Goal: Task Accomplishment & Management: Complete application form

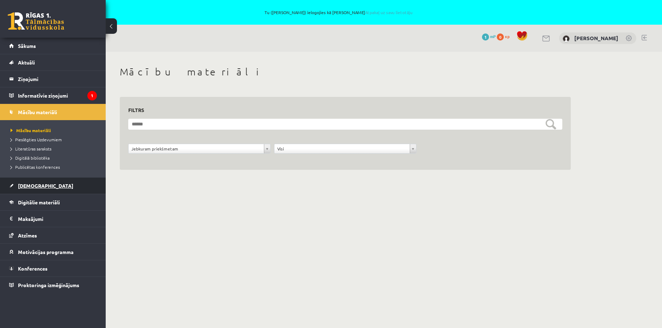
click at [43, 187] on link "[DEMOGRAPHIC_DATA]" at bounding box center [53, 186] width 88 height 16
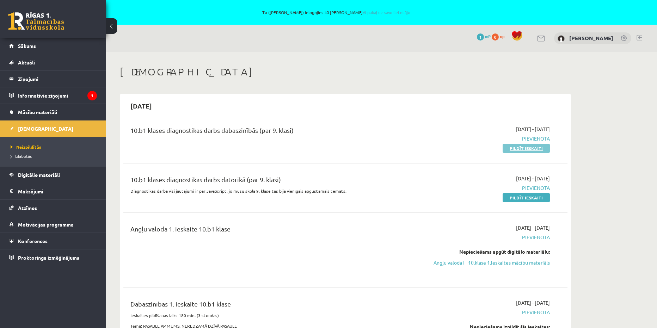
click at [523, 148] on link "Pildīt ieskaiti" at bounding box center [525, 148] width 47 height 9
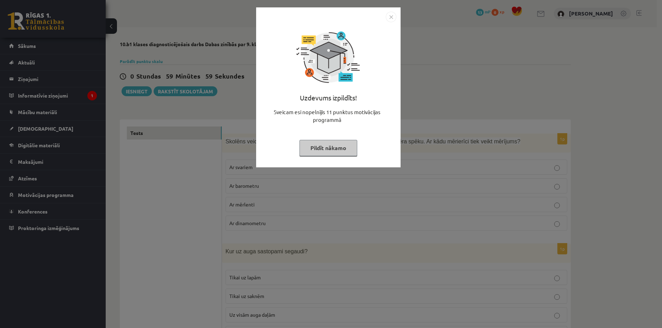
click at [335, 146] on button "Pildīt nākamo" at bounding box center [328, 148] width 58 height 16
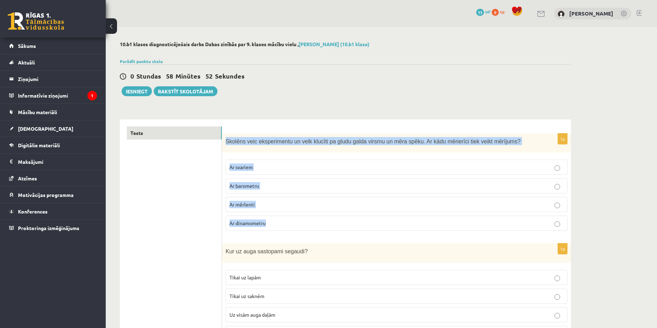
copy div "Skolēns veic eksperimentu un velk klucīti pa gludu galda virsmu un mēra spēku. …"
drag, startPoint x: 225, startPoint y: 141, endPoint x: 278, endPoint y: 221, distance: 95.7
click at [278, 221] on div "1p Skolēns veic eksperimentu un velk klucīti pa gludu galda virsmu un mēra spēk…" at bounding box center [396, 185] width 349 height 103
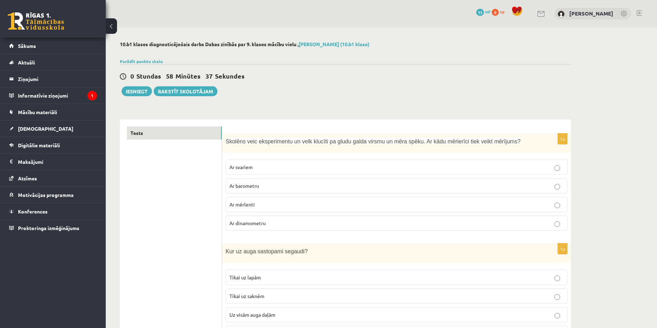
click at [307, 79] on div "0 Stundas 58 Minūtes 37 Sekundes" at bounding box center [345, 76] width 451 height 9
click at [538, 191] on label "Ar barometru" at bounding box center [396, 185] width 342 height 15
click at [541, 206] on p "Ar mērlenti" at bounding box center [396, 204] width 334 height 7
click at [252, 227] on p "Ar dinamometru" at bounding box center [396, 222] width 334 height 7
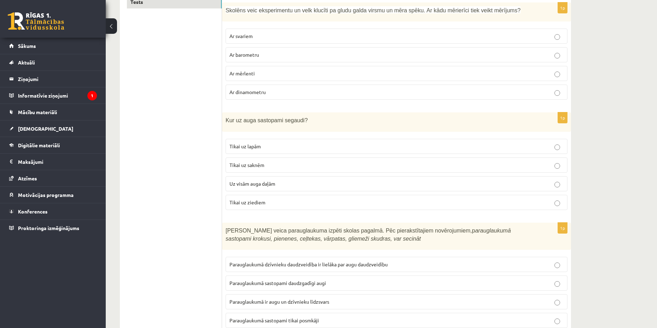
scroll to position [141, 0]
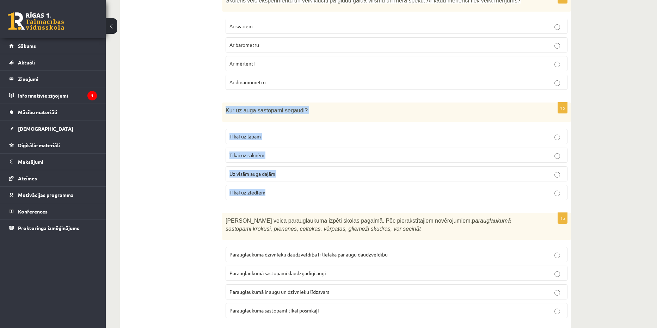
copy div "Kur uz auga sastopami segaudi? Tikai uz lapām Tikai uz saknēm Uz visām auga daļ…"
drag, startPoint x: 223, startPoint y: 108, endPoint x: 271, endPoint y: 191, distance: 95.7
click at [271, 191] on div "1p Kur uz auga sastopami segaudi? Tikai uz lapām Tikai uz saknēm Uz visām auga …" at bounding box center [396, 154] width 349 height 103
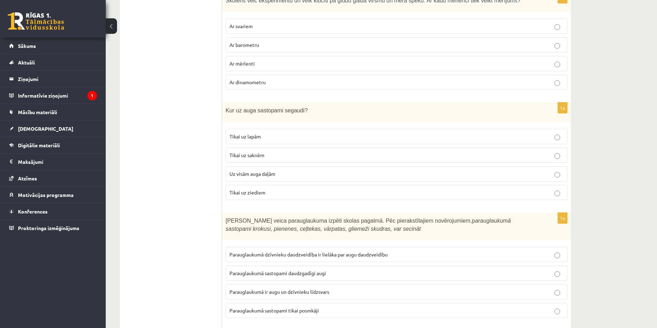
drag, startPoint x: 249, startPoint y: 190, endPoint x: 204, endPoint y: 25, distance: 170.9
click at [249, 190] on span "Tikai uz ziediem" at bounding box center [247, 192] width 36 height 6
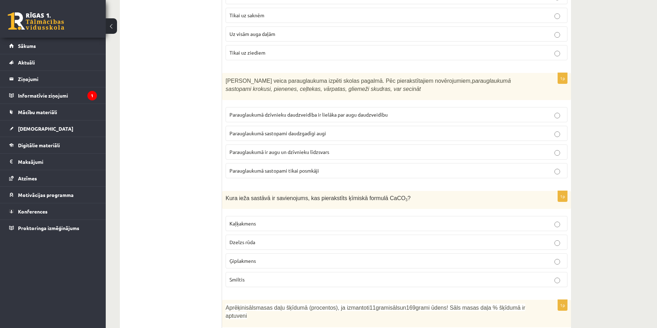
scroll to position [282, 0]
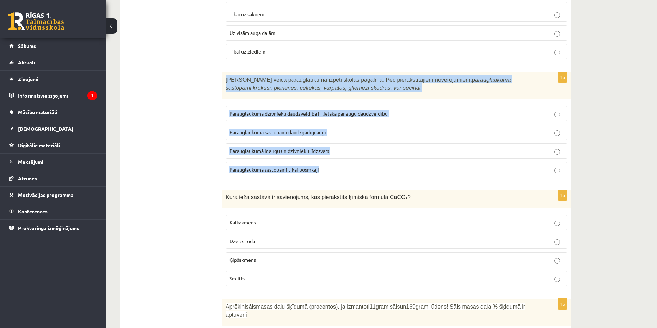
copy div "Skolēni veica parauglaukuma izpēti skolas pagalmā. Pēc pierakstītajiem novēroju…"
drag, startPoint x: 224, startPoint y: 79, endPoint x: 323, endPoint y: 166, distance: 131.3
click at [323, 166] on div "1p Skolēni veica parauglaukuma izpēti skolas pagalmā. Pēc pierakstītajiem novēr…" at bounding box center [396, 127] width 349 height 111
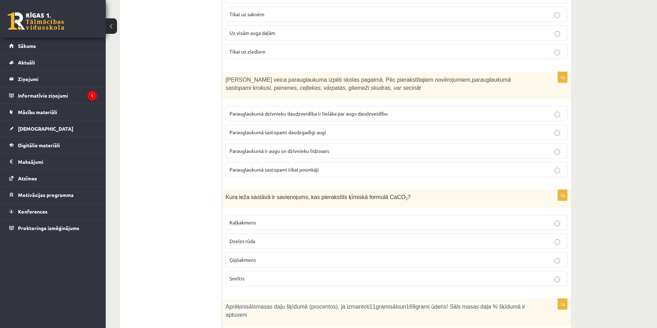
click at [286, 156] on label "Parauglaukumā ir augu un dzīvnieku līdzsvars" at bounding box center [396, 150] width 342 height 15
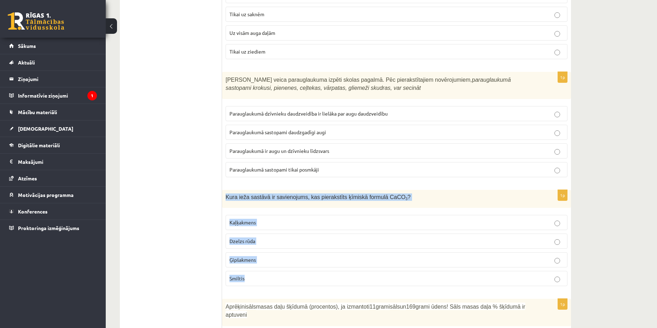
copy div "Kura ieža sastāvā ir savienojums, kas pierakstīts ķīmiskā formulā CaCO 3 ? Kaļķ…"
drag, startPoint x: 225, startPoint y: 198, endPoint x: 274, endPoint y: 120, distance: 91.7
click at [246, 271] on div "1p Kura ieža sastāvā ir savienojums, kas pierakstīts ķīmiskā formulā CaCO 3 ? K…" at bounding box center [396, 241] width 349 height 102
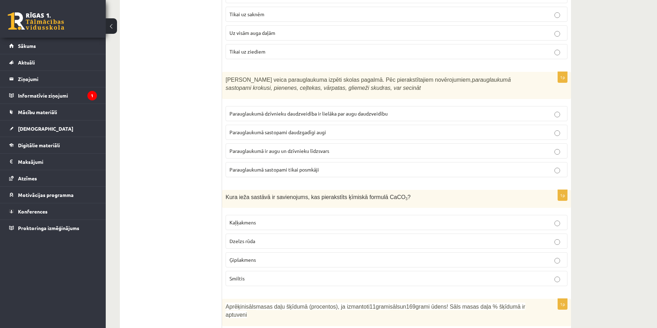
click at [224, 219] on div "1p Kura ieža sastāvā ir savienojums, kas pierakstīts ķīmiskā formulā CaCO 3 ? K…" at bounding box center [396, 241] width 349 height 102
click at [227, 223] on label "Kaļķakmens" at bounding box center [396, 222] width 342 height 15
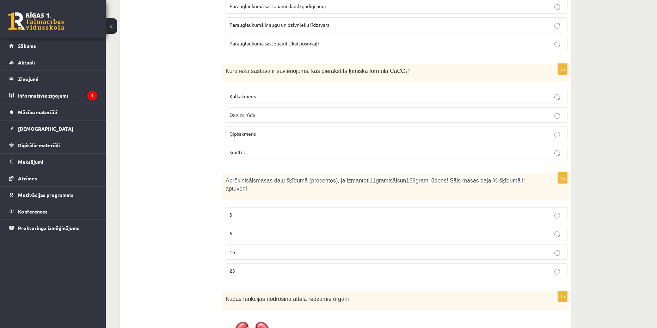
scroll to position [423, 0]
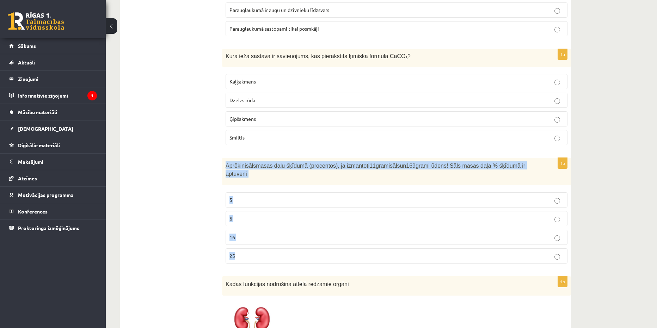
copy div "Aprēķini sāls masas daļu šķīdumā (procentos), ja izmantoti 11 grami sāls un 169…"
drag, startPoint x: 224, startPoint y: 167, endPoint x: 255, endPoint y: 243, distance: 82.5
click at [255, 243] on div "1p Aprēķini sāls masas daļu šķīdumā (procentos), ja izmantoti 11 grami sāls un …" at bounding box center [396, 213] width 349 height 111
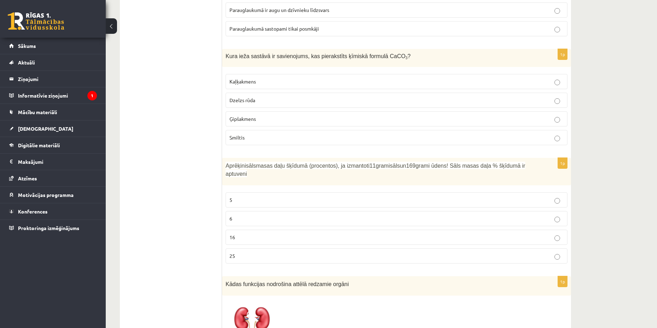
click at [228, 211] on label "6" at bounding box center [396, 218] width 342 height 15
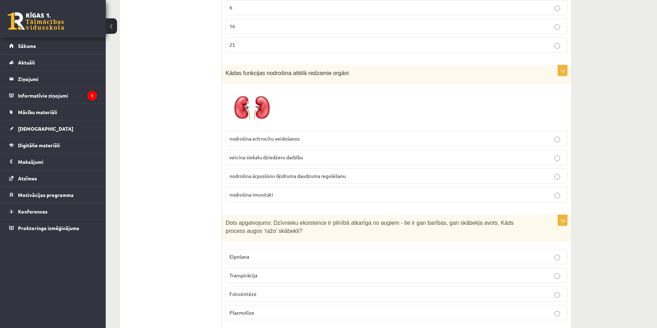
scroll to position [634, 0]
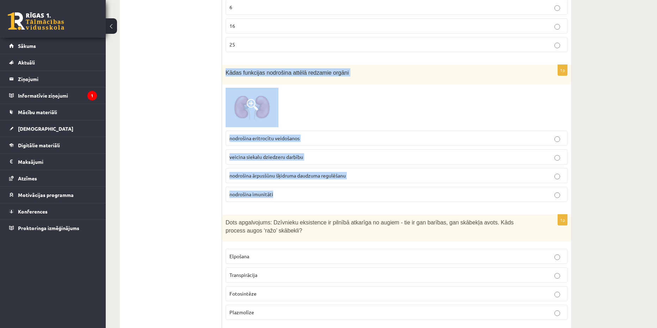
copy div "Kādas funkcijas nodrošina attēlā redzamie orgāni nodrošina eritrocītu veidošano…"
drag, startPoint x: 224, startPoint y: 64, endPoint x: 279, endPoint y: 188, distance: 135.3
click at [279, 188] on div "1p Kādas funkcijas nodrošina attēlā redzamie orgāni nodrošina eritrocītu veidoš…" at bounding box center [396, 136] width 349 height 143
click at [239, 172] on span "nodrošina ārpusšūnu šķidruma daudzuma regulēšanu" at bounding box center [287, 175] width 116 height 6
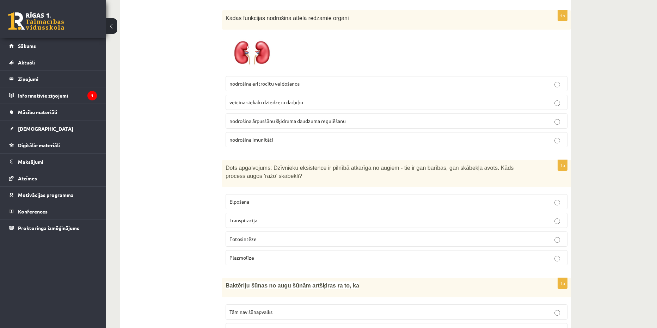
scroll to position [705, 0]
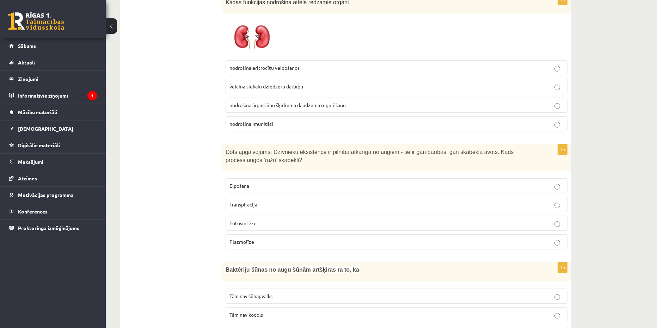
drag, startPoint x: 237, startPoint y: 157, endPoint x: 184, endPoint y: 166, distance: 53.2
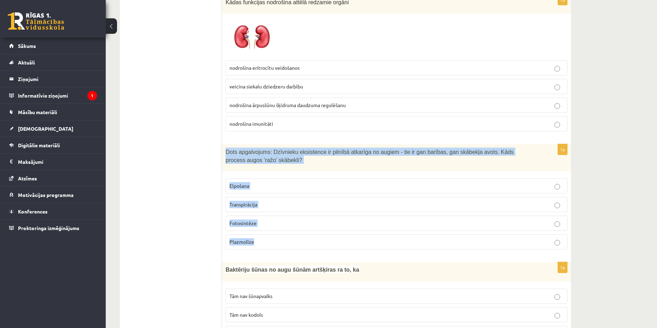
copy div "Dots apgalvojums: Dzīvnieku eksistence ir pilnībā atkarīga no augiem - tie ir g…"
drag, startPoint x: 231, startPoint y: 151, endPoint x: 258, endPoint y: 239, distance: 91.8
click at [258, 239] on div "1p Dots apgalvojums: Dzīvnieku eksistence ir pilnībā atkarīga no augiem - tie i…" at bounding box center [396, 199] width 349 height 111
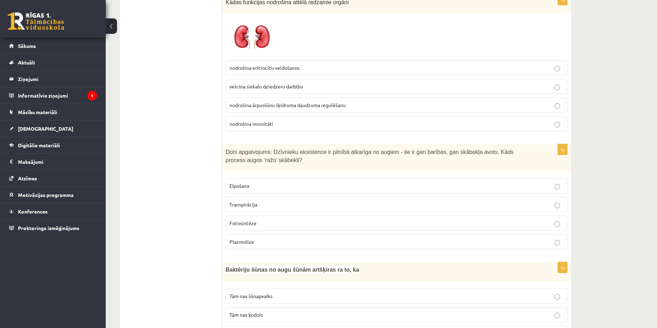
click at [236, 220] on span "Fotosintēze" at bounding box center [242, 223] width 27 height 6
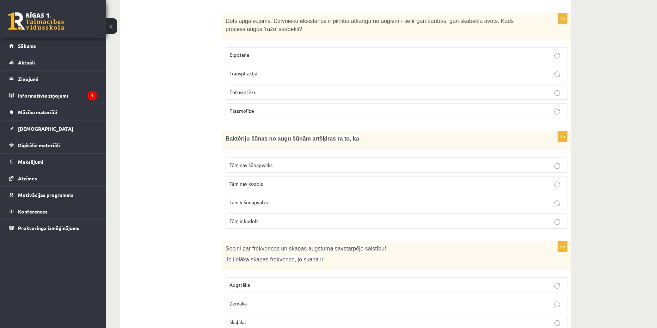
scroll to position [846, 0]
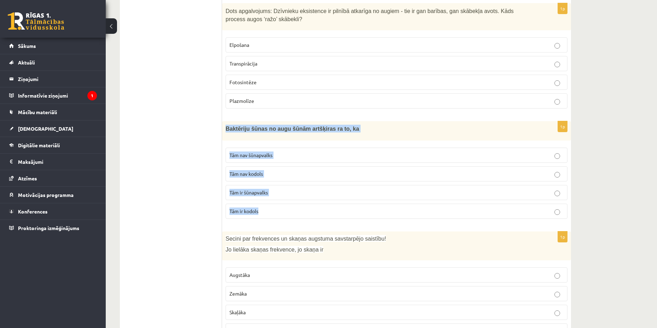
copy div "Baktēriju šūnas no augu šūnām artšķiras ra to, ka Tām nav šūnapvalks Tām nav ko…"
drag, startPoint x: 223, startPoint y: 118, endPoint x: 267, endPoint y: 200, distance: 92.5
click at [267, 200] on div "1p Baktēriju šūnas no augu šūnām artšķiras ra to, ka Tām nav šūnapvalks Tām nav…" at bounding box center [396, 172] width 349 height 103
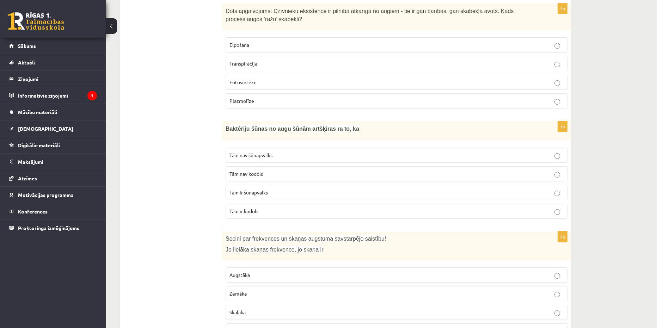
click at [239, 166] on label "Tām nav kodols" at bounding box center [396, 173] width 342 height 15
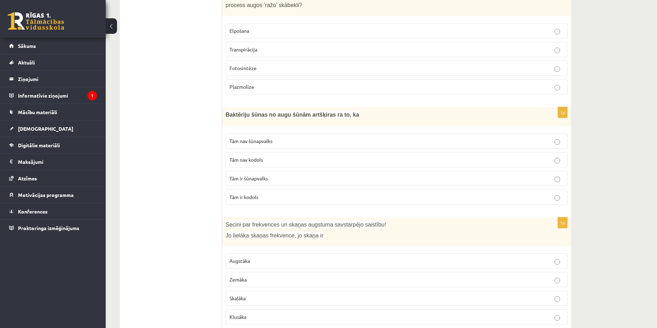
scroll to position [916, 0]
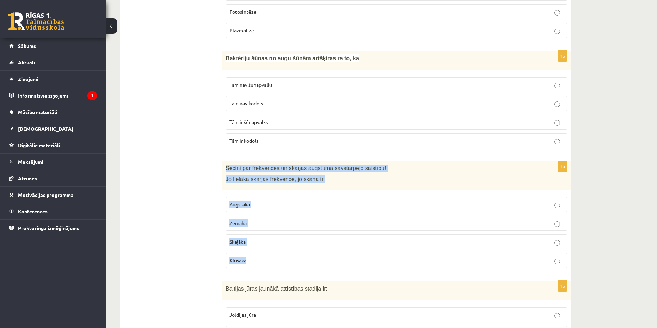
copy div "Secini par frekvences un skaņas augstuma savstarpējo saistību! Jo lielāka skaņa…"
drag, startPoint x: 223, startPoint y: 159, endPoint x: 254, endPoint y: 249, distance: 96.3
click at [254, 249] on div "1p Secini par frekvences un skaņas augstuma savstarpējo saistību! Jo lielāka sk…" at bounding box center [396, 217] width 349 height 113
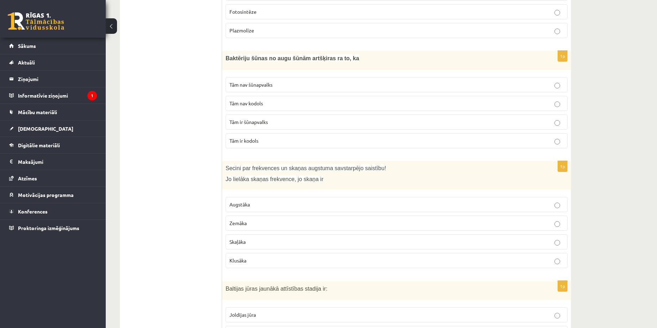
click at [233, 201] on span "Augstāka" at bounding box center [239, 204] width 20 height 6
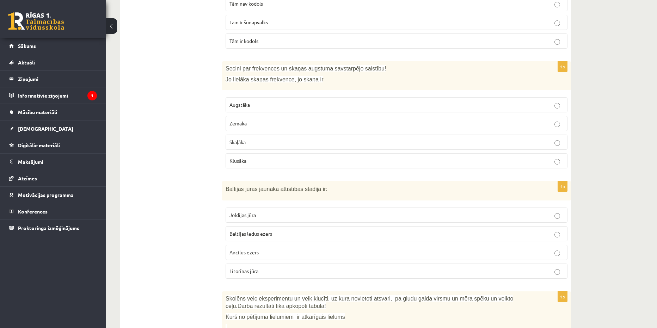
scroll to position [1022, 0]
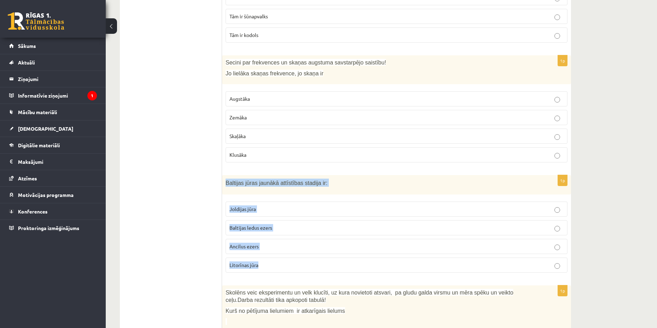
copy div "Baltijas jūras jaunākā attīstības stadija ir: Joldijas jūra Baltijas ledus ezer…"
drag, startPoint x: 224, startPoint y: 175, endPoint x: 267, endPoint y: 259, distance: 93.4
click at [267, 259] on div "1p Baltijas jūras jaunākā attīstības stadija ir: Joldijas jūra Baltijas ledus e…" at bounding box center [396, 226] width 349 height 103
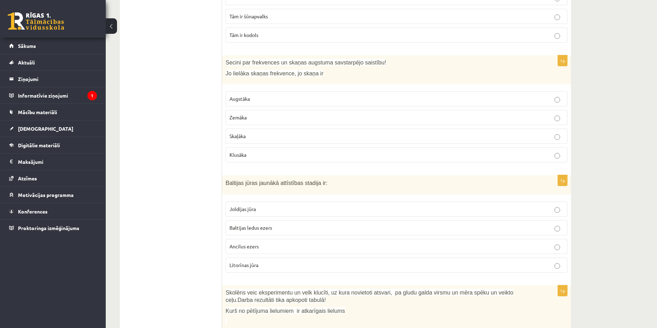
click at [231, 206] on span "Joldijas jūra" at bounding box center [242, 209] width 26 height 6
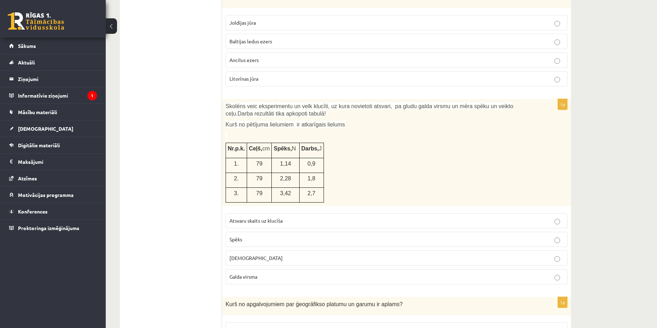
scroll to position [1233, 0]
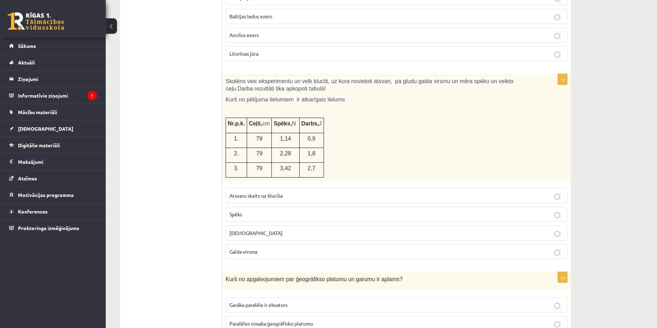
click at [233, 211] on span "Spēks" at bounding box center [235, 214] width 13 height 6
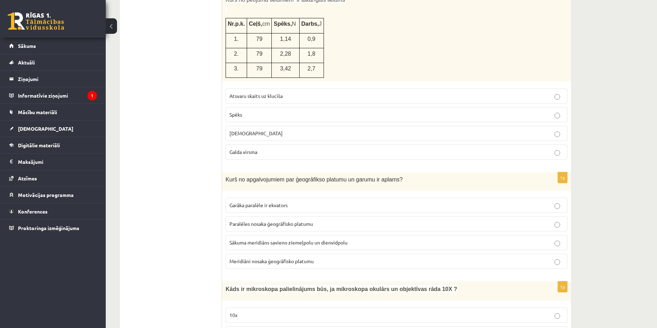
scroll to position [1339, 0]
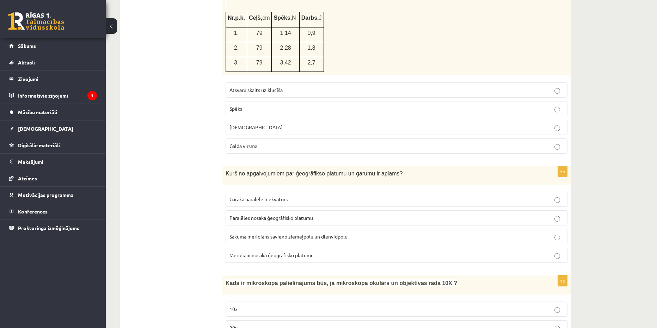
drag, startPoint x: 223, startPoint y: 163, endPoint x: 252, endPoint y: 193, distance: 41.6
click at [241, 233] on span "Sākuma meridiāns savieno ziemeļpolu un dienvidpolu" at bounding box center [288, 236] width 118 height 6
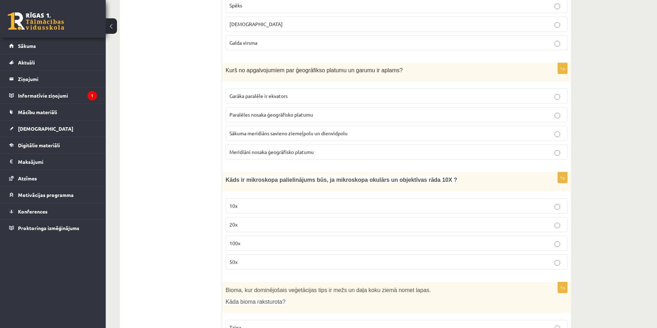
scroll to position [1444, 0]
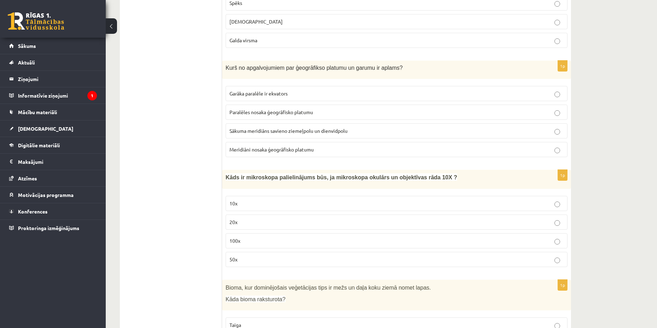
drag, startPoint x: 252, startPoint y: 237, endPoint x: 236, endPoint y: 235, distance: 16.0
click at [252, 237] on label "100x" at bounding box center [396, 240] width 342 height 15
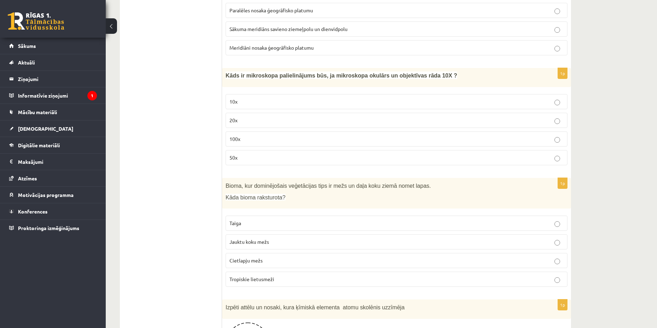
scroll to position [1550, 0]
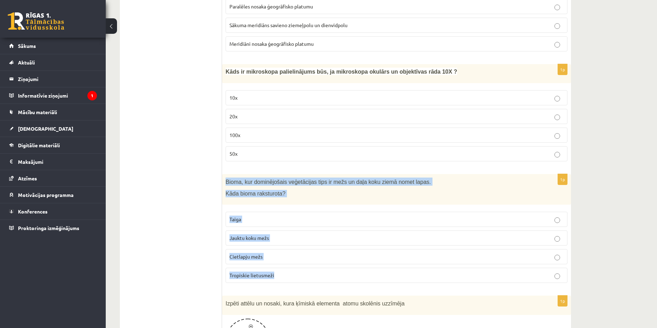
drag, startPoint x: 225, startPoint y: 174, endPoint x: 279, endPoint y: 266, distance: 106.5
click at [279, 266] on div "1p Bioma, kur dominējošais veģetācijas tips ir mežs un daļa koku ziemā nomet la…" at bounding box center [396, 231] width 349 height 114
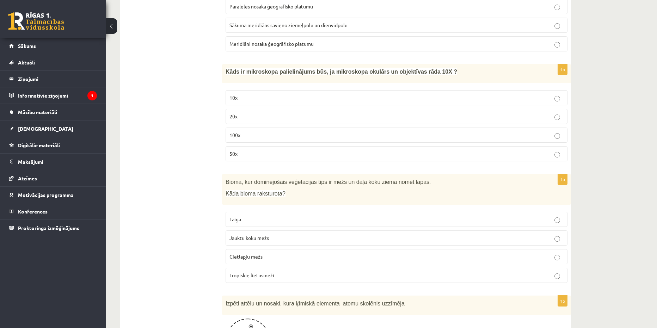
click at [191, 158] on ul "Tests" at bounding box center [174, 295] width 95 height 3439
click at [250, 235] on span "Jauktu koku mežs" at bounding box center [248, 238] width 39 height 6
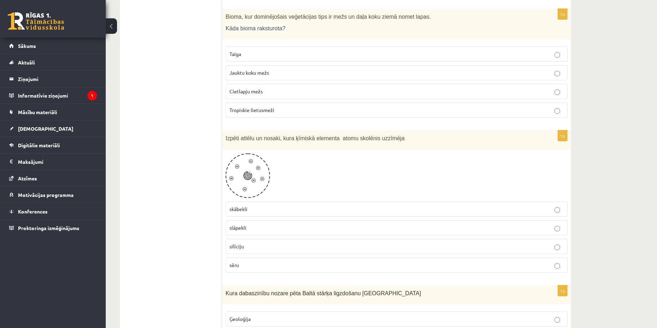
scroll to position [1726, 0]
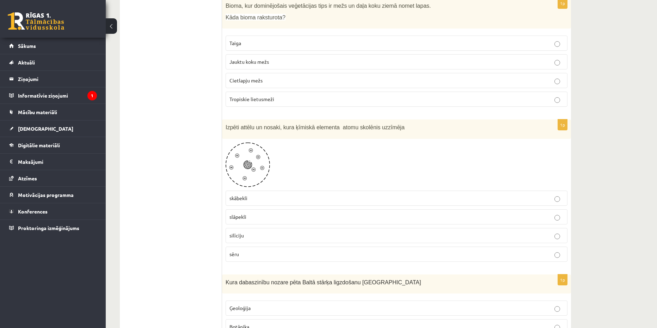
drag, startPoint x: 218, startPoint y: 114, endPoint x: 250, endPoint y: 163, distance: 58.5
click at [250, 163] on div "***** Tests 1p Skolēns veic eksperimentu un velk klucīti pa gludu galda virsmu …" at bounding box center [345, 119] width 451 height 3453
click at [195, 132] on ul "Tests" at bounding box center [174, 119] width 95 height 3439
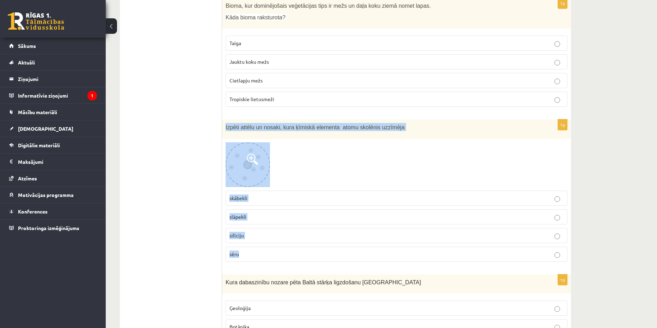
drag, startPoint x: 223, startPoint y: 122, endPoint x: 252, endPoint y: 247, distance: 128.1
click at [252, 247] on div "1p Izpēti attēlu un nosaki, kura ķīmiskā elementa atomu skolēnis uzzīmēja skābe…" at bounding box center [396, 193] width 349 height 148
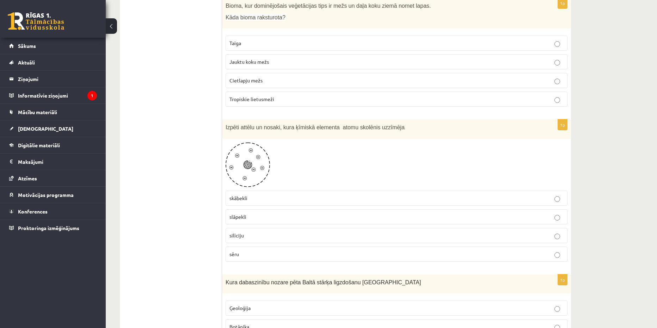
click at [191, 178] on ul "Tests" at bounding box center [174, 119] width 95 height 3439
click at [229, 209] on label "slāpekli" at bounding box center [396, 216] width 342 height 15
click at [237, 195] on span "skābekli" at bounding box center [238, 198] width 18 height 6
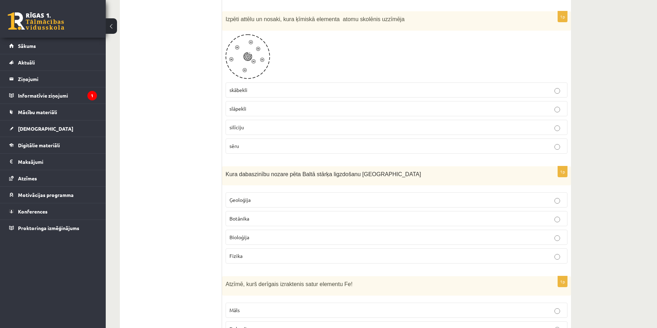
scroll to position [1867, 0]
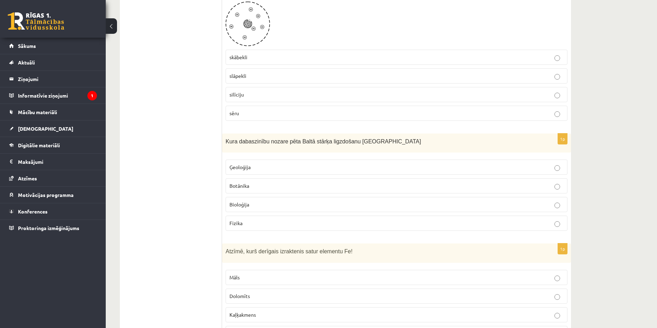
click at [239, 182] on span "Botānika" at bounding box center [239, 185] width 20 height 6
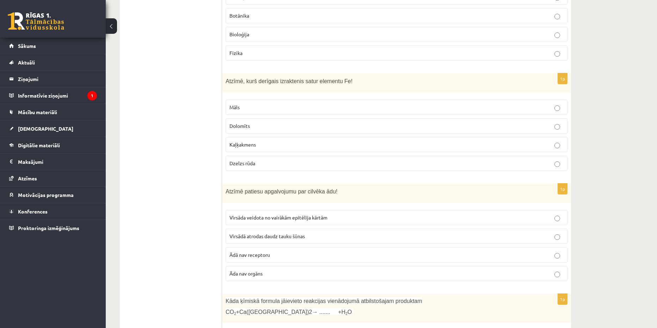
scroll to position [2043, 0]
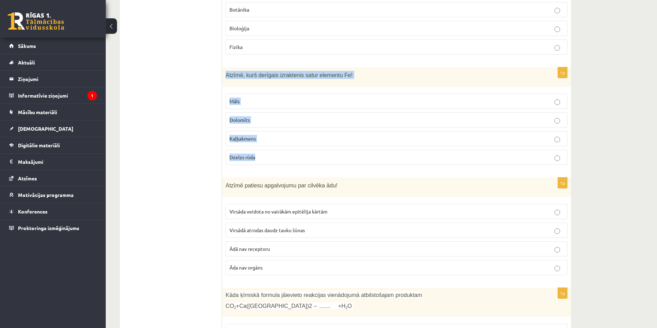
drag, startPoint x: 223, startPoint y: 67, endPoint x: 258, endPoint y: 148, distance: 88.2
click at [258, 148] on div "1p Atzīmē, kurš derīgais izraktenis satur elementu Fe! Māls Dolomīts Kaļķakmens…" at bounding box center [396, 118] width 349 height 103
click at [234, 154] on span "Dzelzs rūda" at bounding box center [242, 157] width 26 height 6
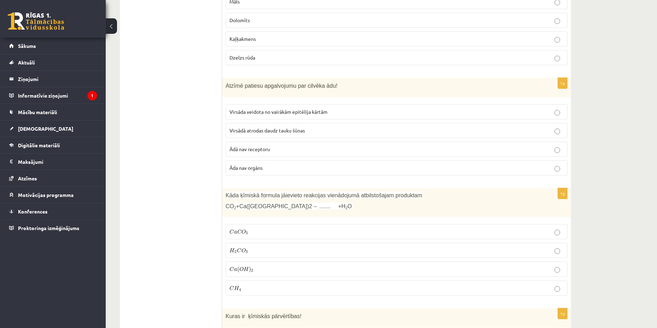
scroll to position [2149, 0]
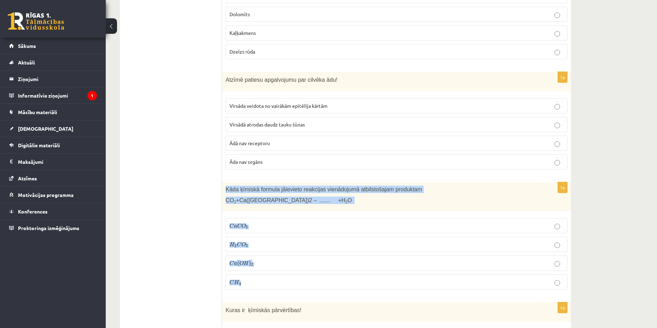
drag, startPoint x: 234, startPoint y: 195, endPoint x: 254, endPoint y: 273, distance: 80.2
click at [254, 273] on div "1p Kāda ķīmiskā formula jāievieto reakcijas vienādojumā atbilstošajam produktam…" at bounding box center [396, 238] width 349 height 113
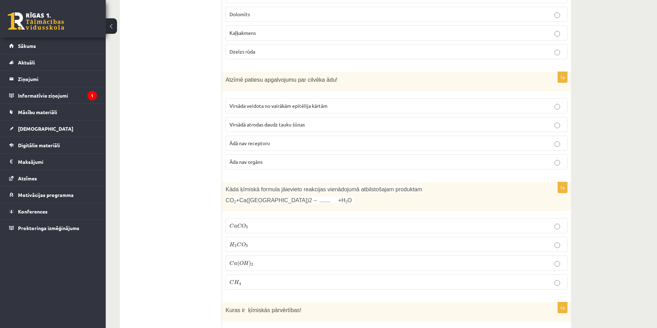
click at [237, 222] on label "C a C O 3 C a C O 3" at bounding box center [396, 225] width 342 height 15
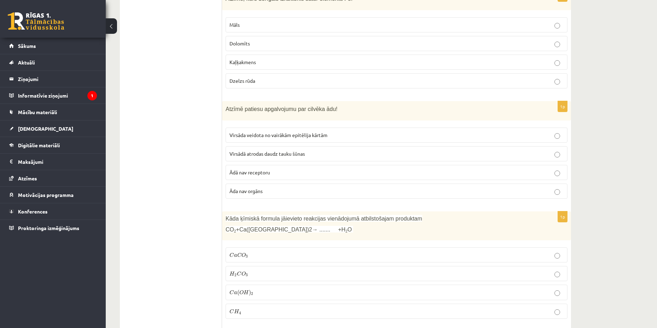
scroll to position [2114, 0]
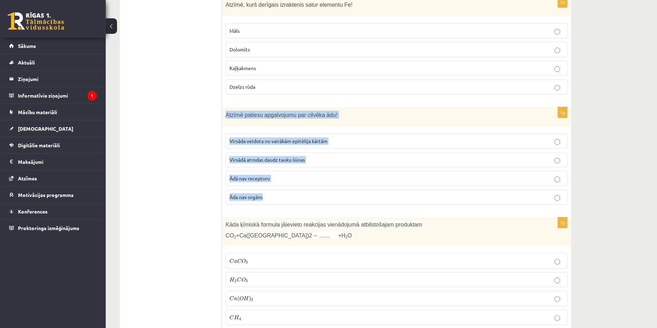
drag, startPoint x: 225, startPoint y: 106, endPoint x: 273, endPoint y: 185, distance: 92.2
click at [273, 185] on div "1p Atzīmē patiesu apgalvojumu par cilvēka ādu! Virsāda veidota no vairākām epit…" at bounding box center [396, 158] width 349 height 103
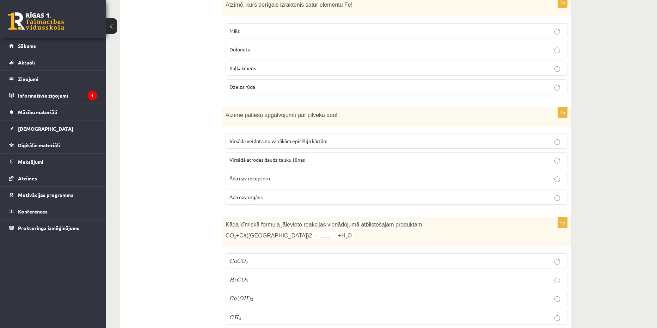
click at [242, 137] on label "Virsāda veidota no vairākām epitēlija kārtām" at bounding box center [396, 141] width 342 height 15
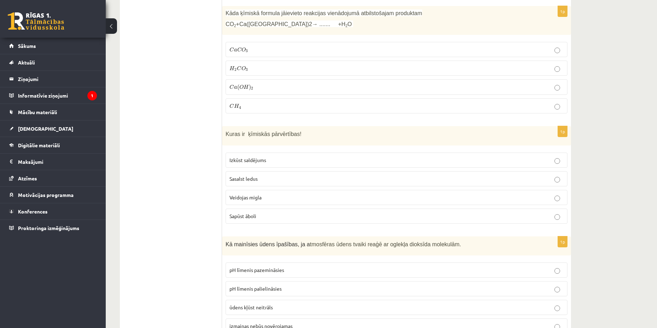
click at [241, 213] on span "Sapūst āboli" at bounding box center [242, 216] width 27 height 6
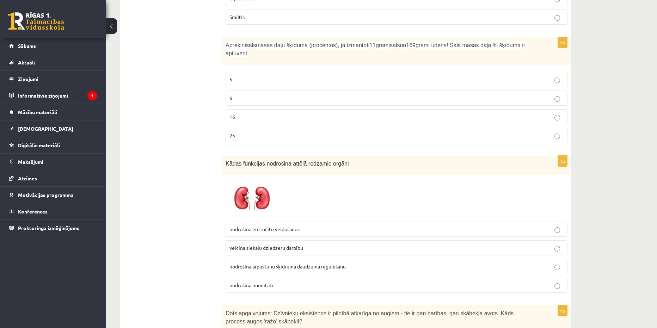
scroll to position [0, 0]
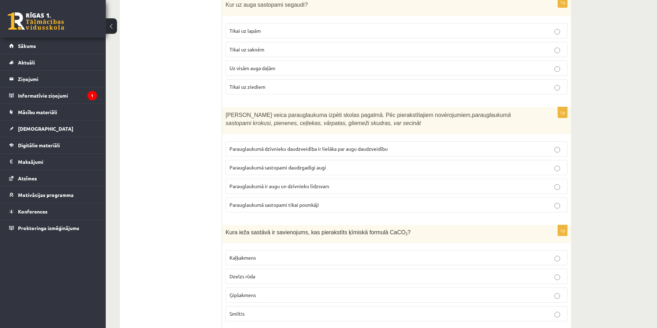
drag, startPoint x: 177, startPoint y: 94, endPoint x: 182, endPoint y: 123, distance: 29.4
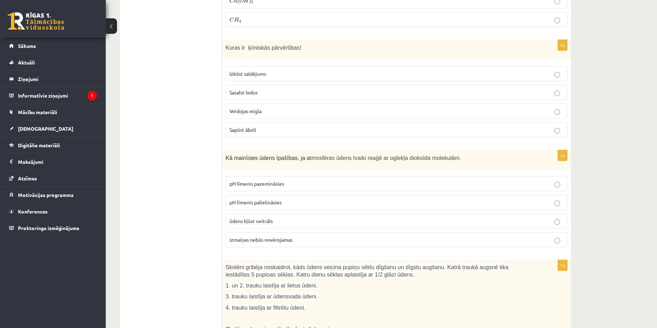
scroll to position [2517, 0]
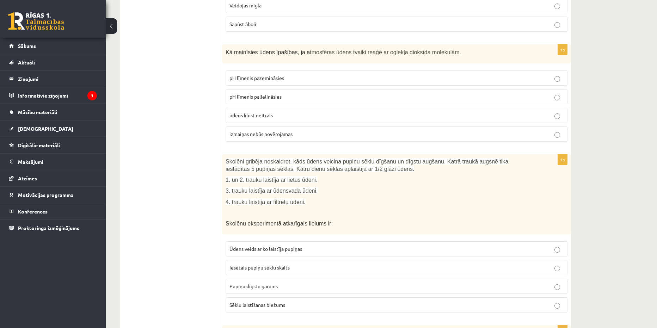
click at [236, 93] on p "pH līmenis palielināsies" at bounding box center [396, 96] width 334 height 7
click at [255, 252] on fieldset "Ūdens veids ar ko laistīja pupiņas Iesētais pupiņu sēklu skaits Pupiņu dīgstu g…" at bounding box center [396, 276] width 342 height 77
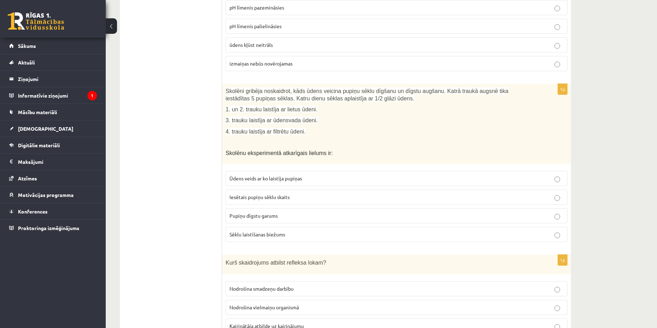
click at [259, 231] on span "Sēklu laistīšanas biežums" at bounding box center [257, 234] width 56 height 6
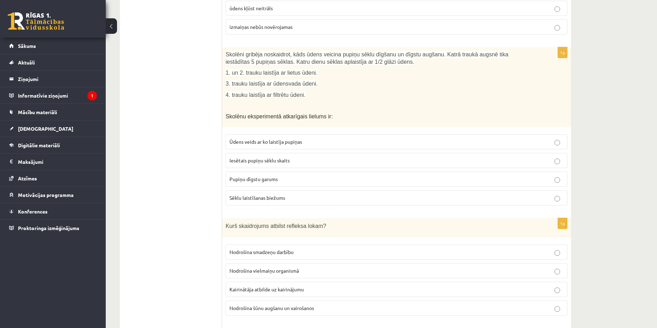
scroll to position [2693, 0]
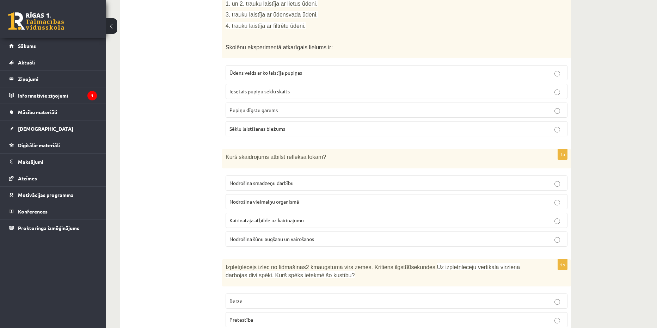
click at [251, 198] on span "Nodrošina vielmaiņu organismā" at bounding box center [263, 201] width 69 height 6
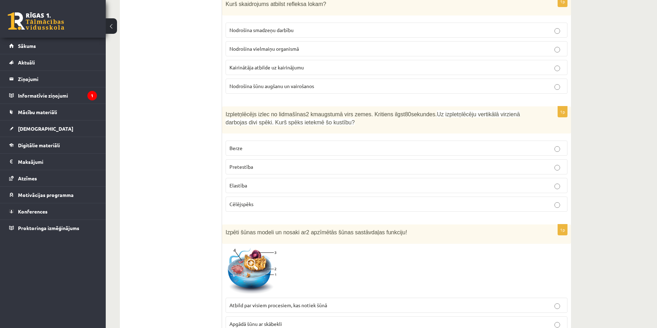
scroll to position [2870, 0]
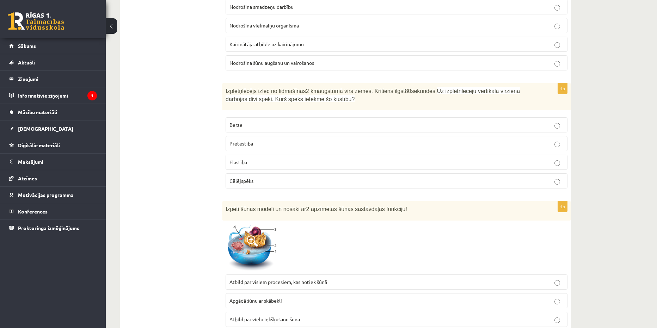
click at [236, 122] on span "Berze" at bounding box center [235, 125] width 13 height 6
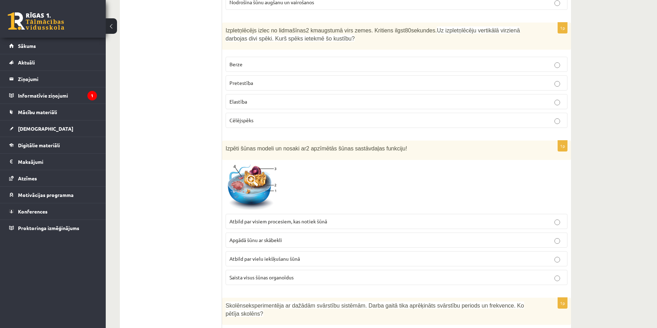
scroll to position [2940, 0]
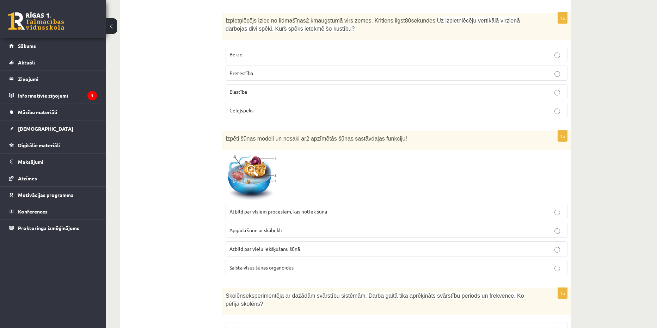
click at [275, 227] on span "Apgādā šūnu ar skābekli" at bounding box center [255, 230] width 52 height 6
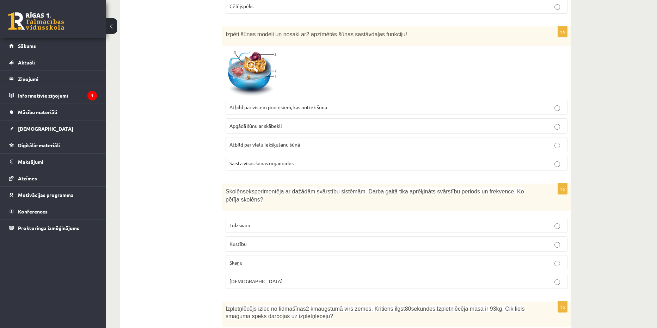
scroll to position [3046, 0]
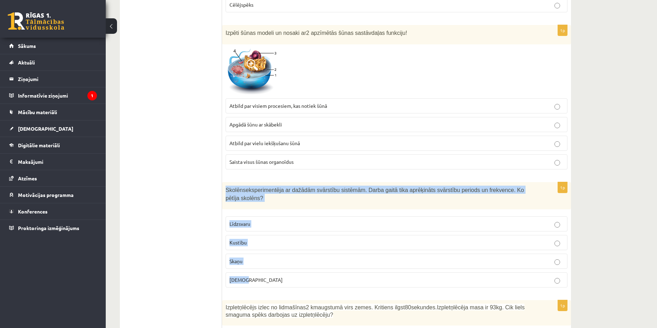
drag, startPoint x: 225, startPoint y: 181, endPoint x: 257, endPoint y: 263, distance: 87.9
click at [257, 263] on div "1p Skolēns eksperimentēja ar dažādām svārstību sistēmām. Darba gaitā tika aprēķ…" at bounding box center [396, 237] width 349 height 111
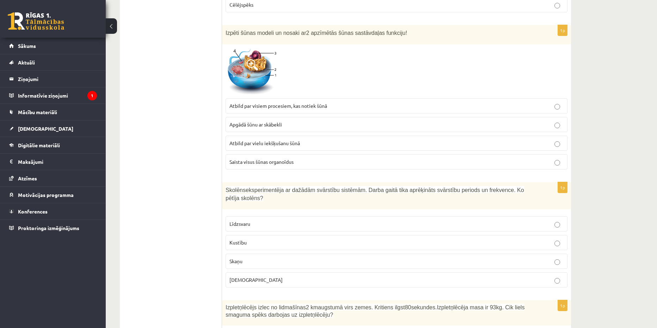
click at [228, 235] on label "Kustību" at bounding box center [396, 242] width 342 height 15
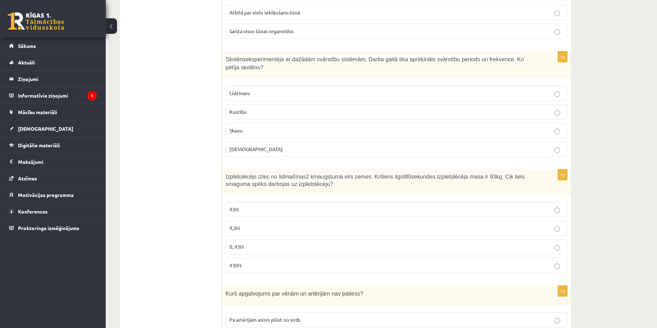
scroll to position [3187, 0]
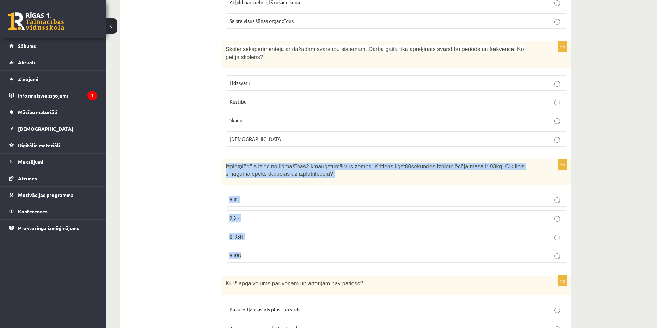
drag, startPoint x: 222, startPoint y: 147, endPoint x: 244, endPoint y: 232, distance: 87.7
click at [244, 232] on div "1p Izpletņlēcējs izlec no lidmašīnas 2 km augstumā virs zemes. Kritiens ilgst 8…" at bounding box center [396, 213] width 349 height 109
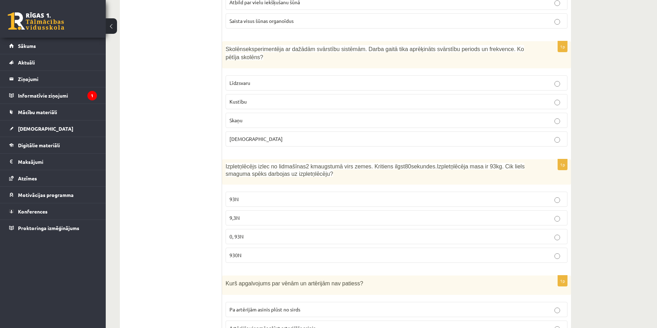
drag, startPoint x: 217, startPoint y: 205, endPoint x: 226, endPoint y: 225, distance: 21.4
drag, startPoint x: 237, startPoint y: 213, endPoint x: 231, endPoint y: 223, distance: 10.8
click at [237, 229] on label "0, 93N" at bounding box center [396, 236] width 342 height 15
click at [239, 196] on p "93N" at bounding box center [396, 199] width 334 height 7
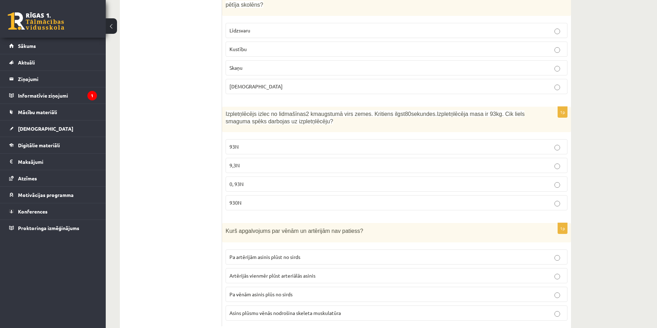
scroll to position [3242, 0]
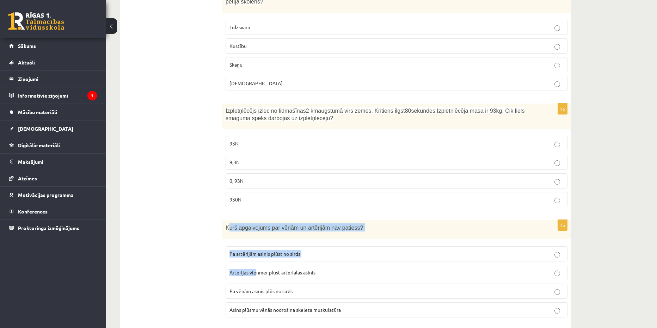
drag, startPoint x: 231, startPoint y: 222, endPoint x: 251, endPoint y: 249, distance: 33.9
click at [256, 256] on div "1p Kurš apgalvojums par vēnām un artērijām nav patiess? Pa artērijām asinis plū…" at bounding box center [396, 271] width 349 height 103
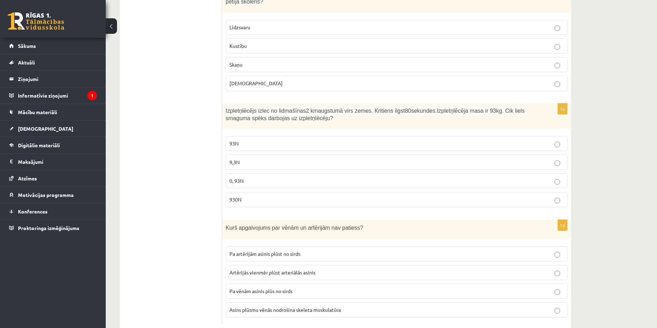
drag, startPoint x: 223, startPoint y: 221, endPoint x: 223, endPoint y: 216, distance: 5.3
click at [223, 221] on div "Kurš apgalvojums par vēnām un artērijām nav patiess?" at bounding box center [396, 229] width 349 height 19
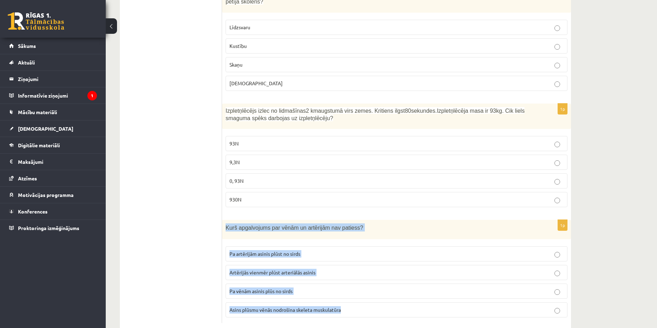
drag, startPoint x: 224, startPoint y: 210, endPoint x: 344, endPoint y: 297, distance: 148.1
click at [344, 297] on div "1p Kurš apgalvojums par vēnām un artērijām nav patiess? Pa artērijām asinis plū…" at bounding box center [396, 271] width 349 height 103
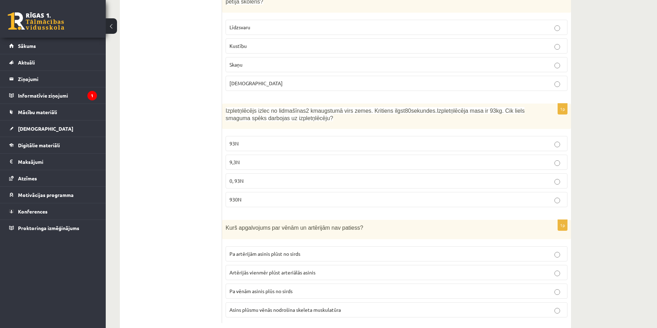
click at [262, 269] on span "Artērijās vienmēr plūst arteriālās asinis" at bounding box center [272, 272] width 86 height 6
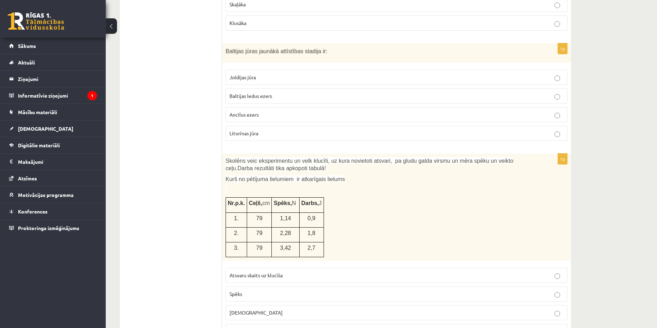
scroll to position [0, 0]
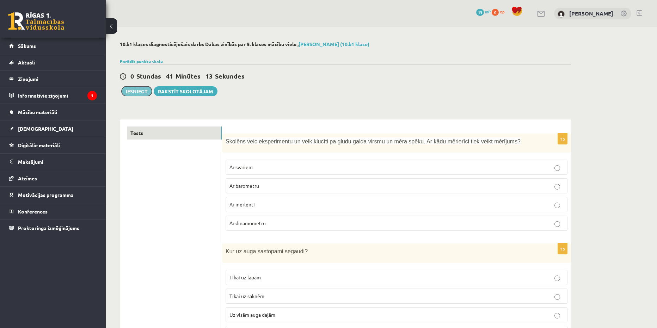
click at [135, 94] on button "Iesniegt" at bounding box center [137, 91] width 30 height 10
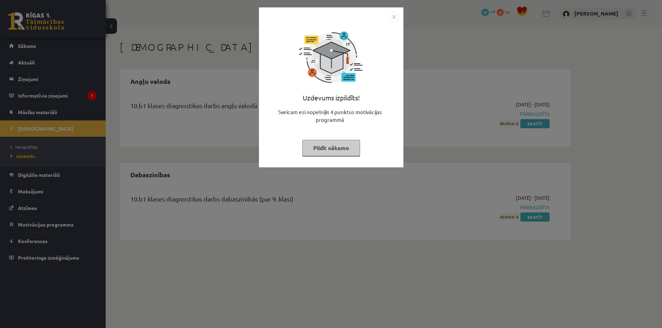
click at [347, 150] on button "Pildīt nākamo" at bounding box center [331, 148] width 58 height 16
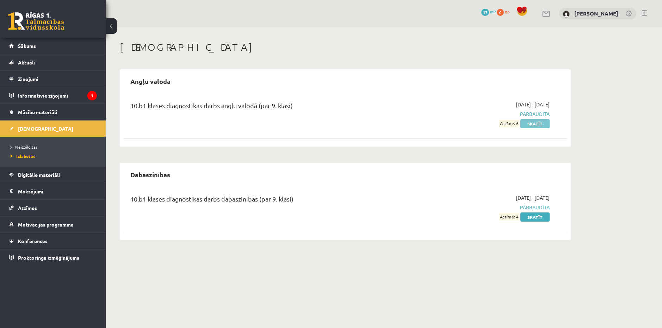
click at [532, 124] on link "Skatīt" at bounding box center [534, 123] width 29 height 9
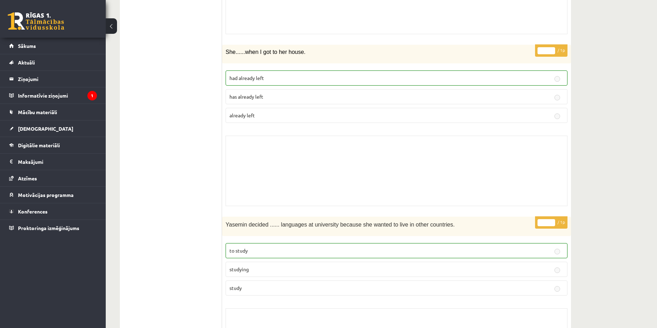
scroll to position [951, 0]
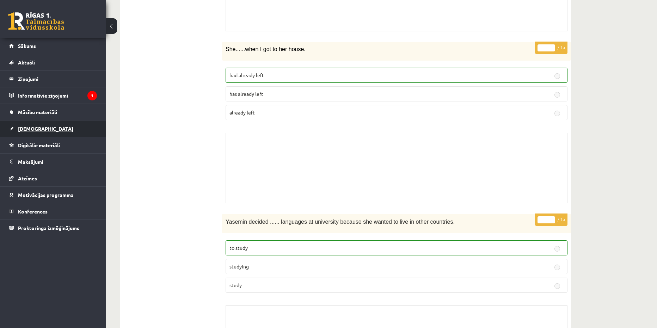
click at [51, 128] on link "[DEMOGRAPHIC_DATA]" at bounding box center [53, 128] width 88 height 16
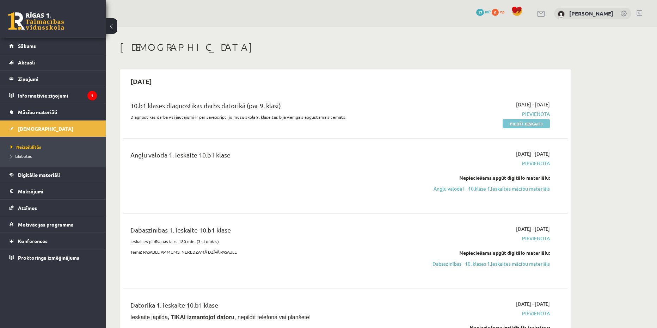
click at [534, 125] on link "Pildīt ieskaiti" at bounding box center [525, 123] width 47 height 9
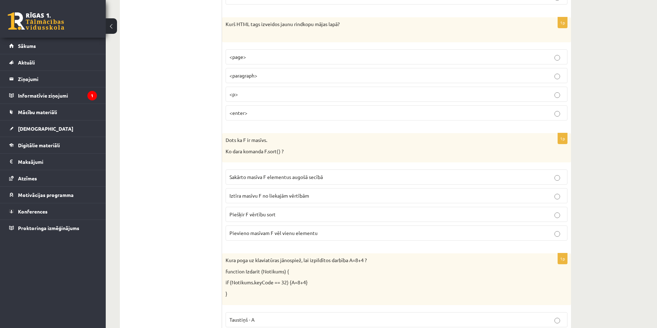
scroll to position [3502, 0]
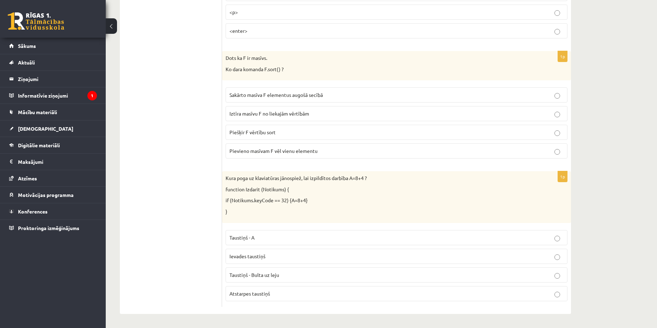
drag, startPoint x: 196, startPoint y: 259, endPoint x: 194, endPoint y: 240, distance: 19.1
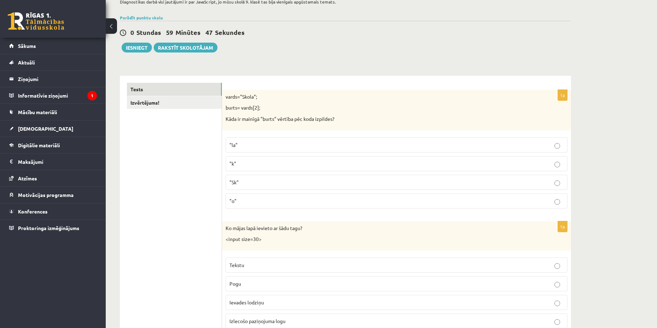
scroll to position [46, 0]
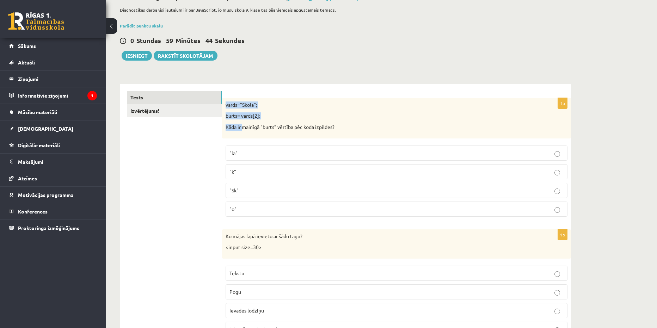
drag, startPoint x: 232, startPoint y: 109, endPoint x: 244, endPoint y: 137, distance: 29.8
click at [244, 137] on div "vards="Skola"; burts= vards[2]; Kāda ir mainīgā "burts" vērtība pēc koda izpild…" at bounding box center [396, 118] width 349 height 41
drag, startPoint x: 240, startPoint y: 137, endPoint x: 233, endPoint y: 130, distance: 10.0
click at [240, 137] on div "vards="Skola"; burts= vards[2]; Kāda ir mainīgā "burts" vērtība pēc koda izpild…" at bounding box center [396, 118] width 349 height 41
copy div "vards="Skola"; burts= vards[2]; Kāda ir mainīgā "burts" vērtība pēc koda izpild…"
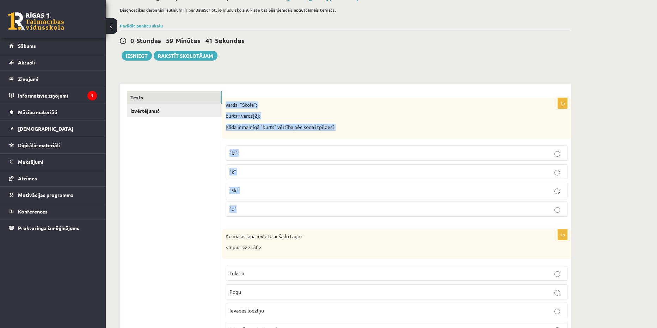
drag, startPoint x: 222, startPoint y: 103, endPoint x: 256, endPoint y: 202, distance: 104.8
click at [256, 202] on div "1p vards="Skola"; burts= vards[2]; Kāda ir mainīgā "burts" vērtība pēc koda izp…" at bounding box center [396, 160] width 349 height 124
click at [231, 170] on span ""k"" at bounding box center [232, 171] width 7 height 6
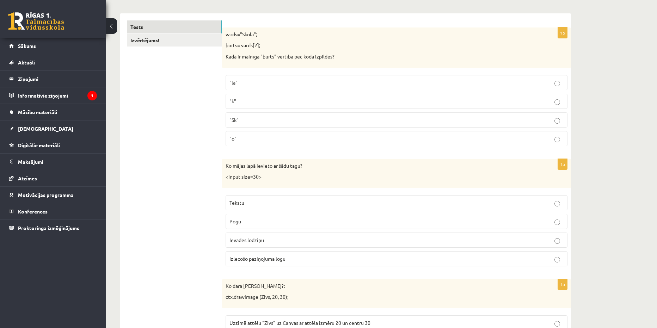
scroll to position [152, 0]
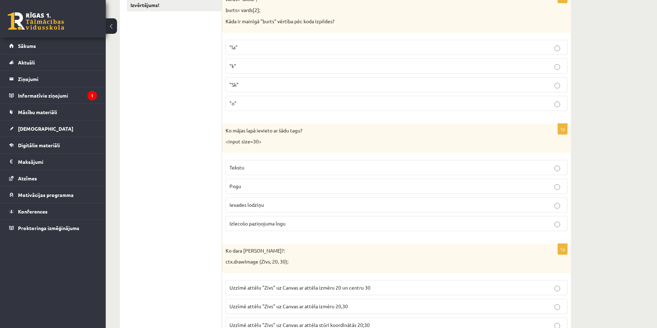
drag, startPoint x: 220, startPoint y: 131, endPoint x: 258, endPoint y: 204, distance: 82.7
drag, startPoint x: 207, startPoint y: 178, endPoint x: 230, endPoint y: 135, distance: 48.4
click at [231, 133] on p "Ko mājas lapā ievieto ar šādu tagu?" at bounding box center [378, 130] width 307 height 7
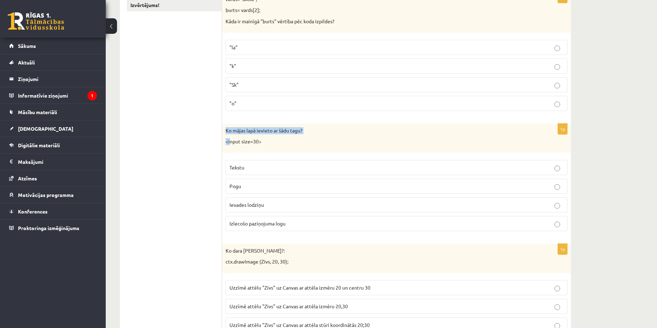
drag, startPoint x: 227, startPoint y: 131, endPoint x: 230, endPoint y: 135, distance: 4.8
click at [230, 135] on div "Ko mājas lapā ievieto ar šādu tagu? <input size=30>" at bounding box center [396, 138] width 349 height 29
click at [227, 132] on p "Ko mājas lapā ievieto ar šādu tagu?" at bounding box center [378, 130] width 307 height 7
drag, startPoint x: 228, startPoint y: 133, endPoint x: 286, endPoint y: 222, distance: 106.2
click at [286, 222] on div "1p Ko mājas lapā ievieto ar šādu tagu? <input size=30> Tekstu Pogu Ievades lodz…" at bounding box center [396, 180] width 349 height 113
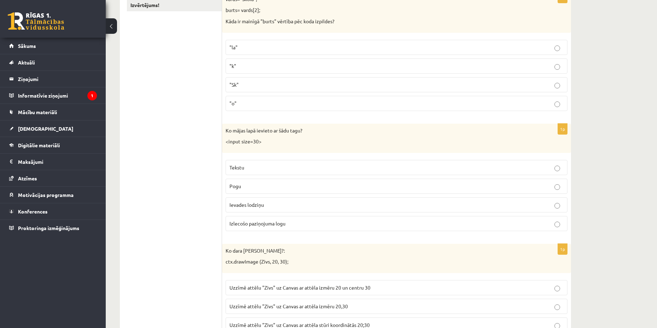
click at [240, 203] on span "Ievades lodziņu" at bounding box center [246, 205] width 35 height 6
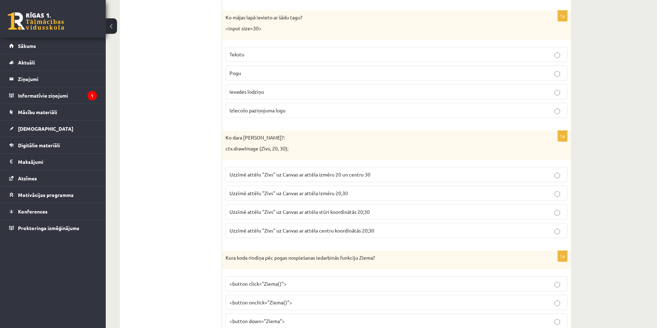
scroll to position [293, 0]
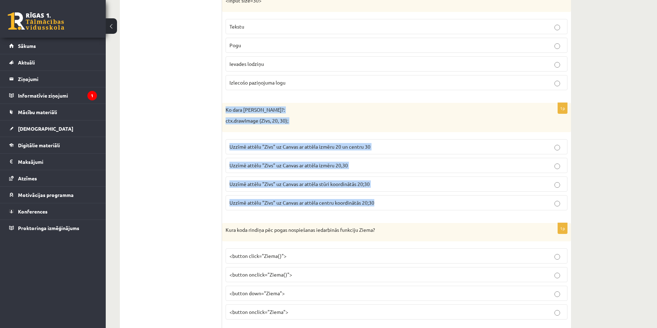
copy div "Ko dara koda rindiņa?: ctx.drawImage (Zivs, 20, 30); Uzzīmē attēlu "Zivs" uz Ca…"
drag, startPoint x: 225, startPoint y: 110, endPoint x: 377, endPoint y: 206, distance: 180.0
click at [377, 206] on div "1p Ko dara koda rindiņa?: ctx.drawImage (Zivs, 20, 30); Uzzīmē attēlu "Zivs" uz…" at bounding box center [396, 159] width 349 height 113
click at [393, 174] on fieldset "Uzzīmē attēlu "Zivs" uz Canvas ar attēla izmēru 20 un centru 30 Uzzīmē attēlu "…" at bounding box center [396, 174] width 342 height 77
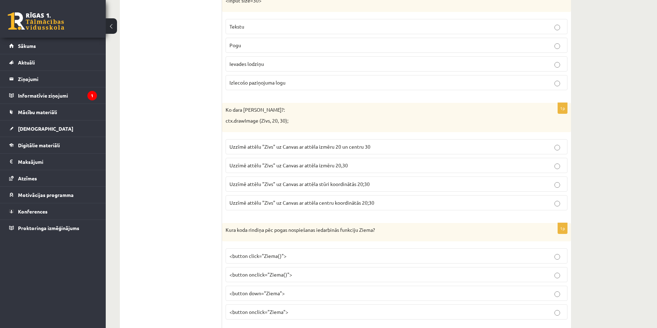
click at [265, 185] on span "Uzzīmē attēlu "Zivs" uz Canvas ar attēla stūri koordinātās 20;30" at bounding box center [299, 184] width 140 height 6
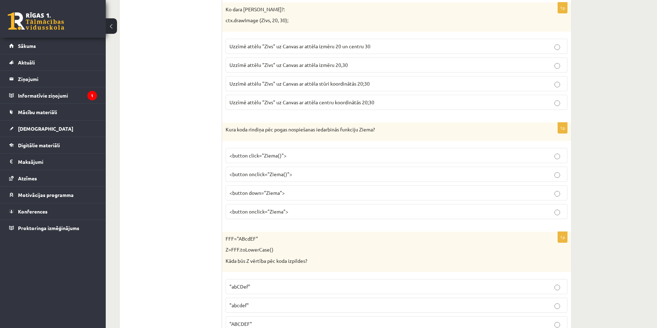
scroll to position [398, 0]
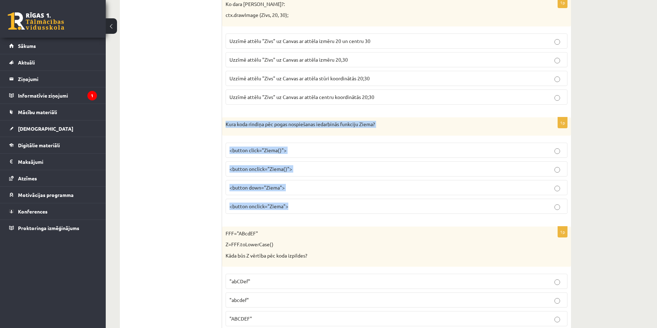
copy div "Kura koda rindiņa pēc pogas nospiešanas iedarbinās funkciju Ziema? <button clic…"
drag, startPoint x: 242, startPoint y: 140, endPoint x: 296, endPoint y: 198, distance: 79.0
click at [296, 198] on div "1p Kura koda rindiņa pēc pogas nospiešanas iedarbinās funkciju Ziema? <button c…" at bounding box center [396, 168] width 349 height 102
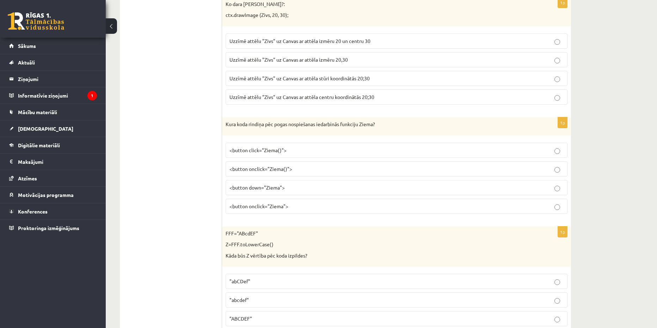
click at [240, 171] on span "<button onclick="Ziema()">" at bounding box center [260, 169] width 63 height 6
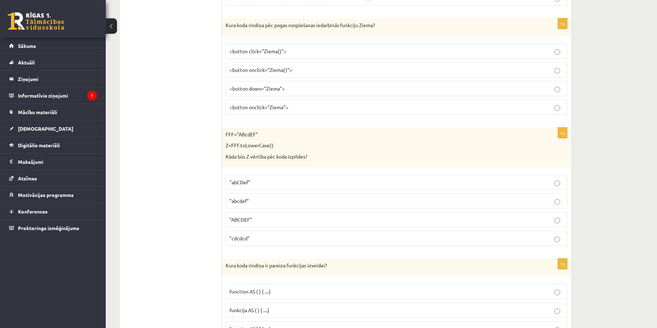
scroll to position [504, 0]
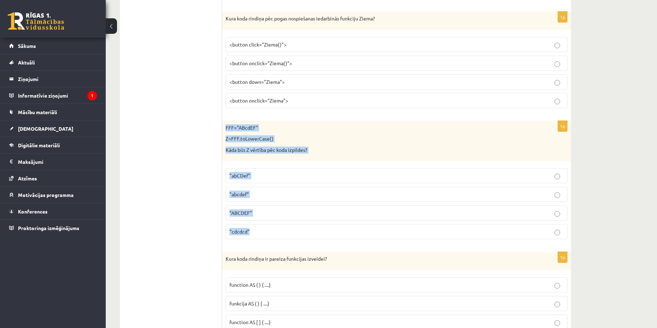
copy div "FFF="ABcdEF" Z=FFF.toLowerCase() Kāda būs Z vērtība pēc koda izpildes? "abCDef"…"
drag, startPoint x: 225, startPoint y: 129, endPoint x: 258, endPoint y: 225, distance: 102.4
click at [258, 225] on div "1p FFF="ABcdEF" Z=FFF.toLowerCase() Kāda būs Z vērtība pēc koda izpildes? "abCD…" at bounding box center [396, 183] width 349 height 124
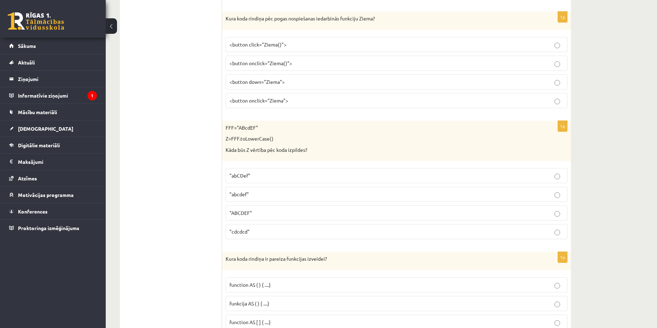
click at [234, 196] on span ""abcdef"" at bounding box center [238, 194] width 19 height 6
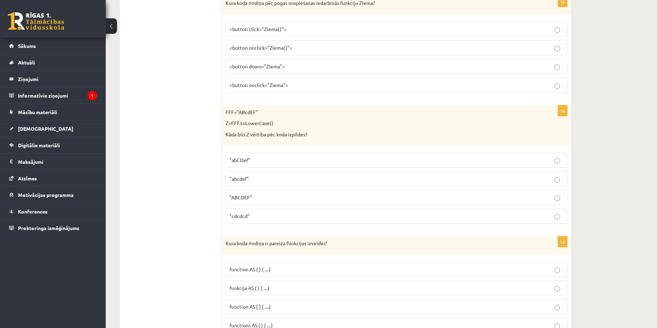
scroll to position [645, 0]
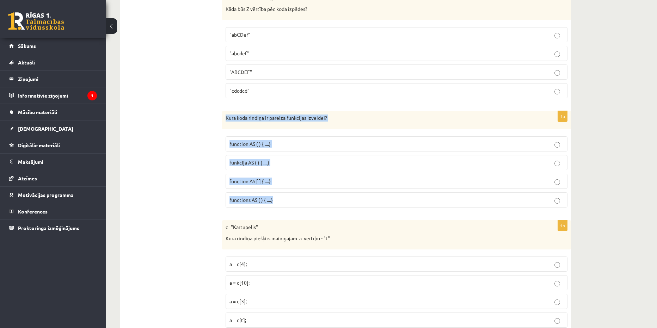
copy div "Kura koda rindiņa ir pareiza funkcijas izveidei? function AS ( ) { ....} funkci…"
drag, startPoint x: 226, startPoint y: 118, endPoint x: 278, endPoint y: 203, distance: 99.8
click at [278, 203] on div "1p Kura koda rindiņa ir pareiza funkcijas izveidei? function AS ( ) { ....} fun…" at bounding box center [396, 162] width 349 height 102
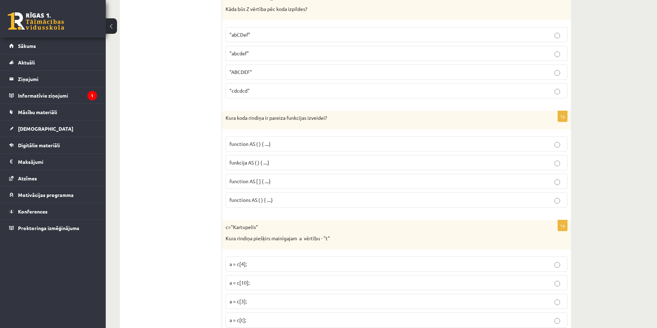
click at [242, 149] on label "function AS ( ) { ....}" at bounding box center [396, 143] width 342 height 15
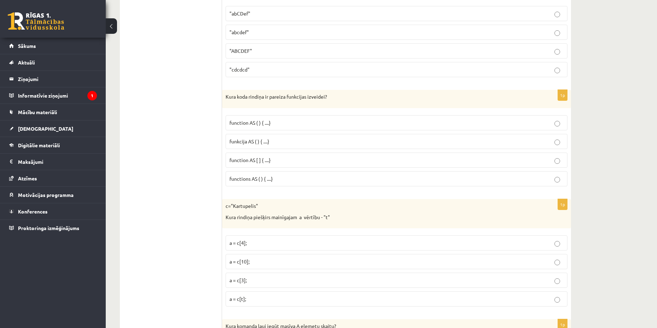
scroll to position [716, 0]
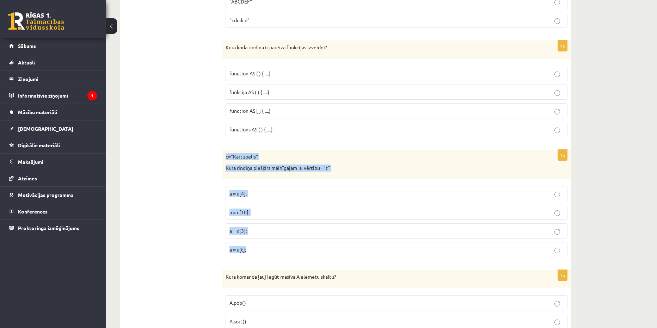
copy div "c="Kartupelis" Kura rindiņa piešķirs mainīgajam a vērtību - "t" a = c[4]; a = c…"
drag, startPoint x: 227, startPoint y: 160, endPoint x: 255, endPoint y: 244, distance: 88.8
click at [255, 244] on div "1p c="Kartupelis" Kura rindiņa piešķirs mainīgajam a vērtību - "t" a = c[4]; a …" at bounding box center [396, 206] width 349 height 113
click at [230, 231] on span "a = c[3];" at bounding box center [237, 231] width 17 height 6
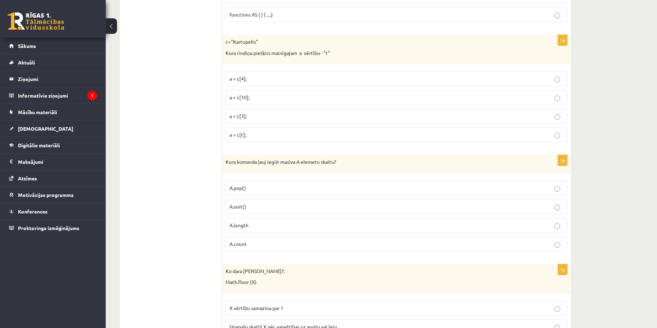
scroll to position [892, 0]
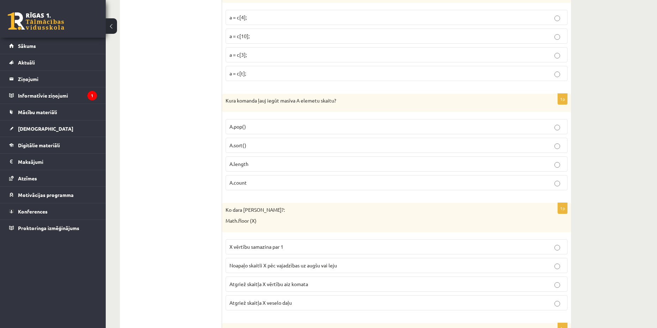
drag, startPoint x: 221, startPoint y: 99, endPoint x: 254, endPoint y: 159, distance: 68.9
copy div "Kura komanda ļauj iegūt masīva A elemetu skaitu? A.pop() A.sort() A.length A.co…"
drag, startPoint x: 224, startPoint y: 99, endPoint x: 255, endPoint y: 178, distance: 85.0
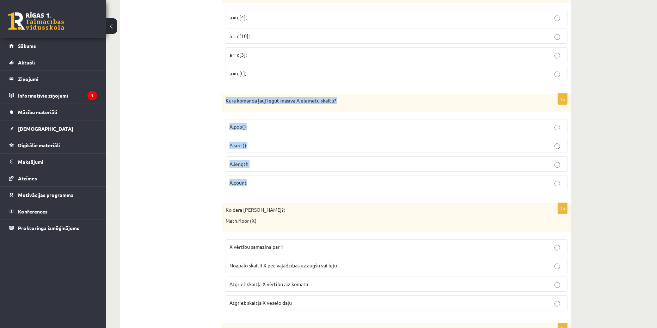
click at [255, 178] on div "1p Kura komanda ļauj iegūt masīva A elemetu skaitu? A.pop() A.sort() A.length A…" at bounding box center [396, 145] width 349 height 102
click at [246, 166] on span "A.length" at bounding box center [238, 164] width 19 height 6
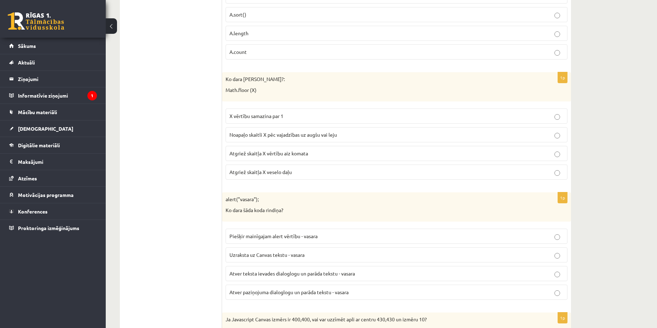
scroll to position [1022, 0]
click at [236, 104] on div "1p Ko dara koda rindiņa?: Math.floor (X) X vērtību samazina par 1 Noapaļo skait…" at bounding box center [396, 129] width 349 height 113
click at [227, 95] on div "Ko dara koda rindiņa?: Math.floor (X)" at bounding box center [396, 87] width 349 height 29
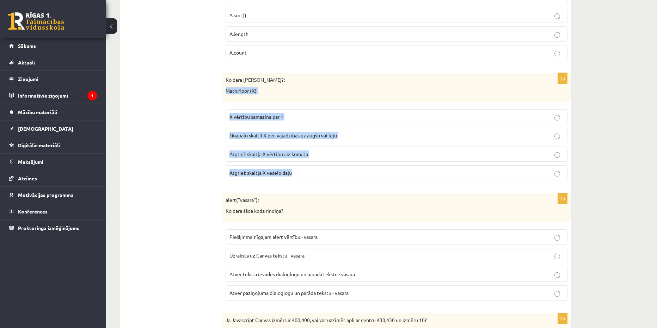
copy div "Math.floor (X) X vērtību samazina par 1 Noapaļo skaitli X pēc vajadzības uz aug…"
drag, startPoint x: 225, startPoint y: 90, endPoint x: 301, endPoint y: 169, distance: 109.9
click at [301, 169] on div "1p Ko dara koda rindiņa?: Math.floor (X) X vērtību samazina par 1 Noapaļo skait…" at bounding box center [396, 129] width 349 height 113
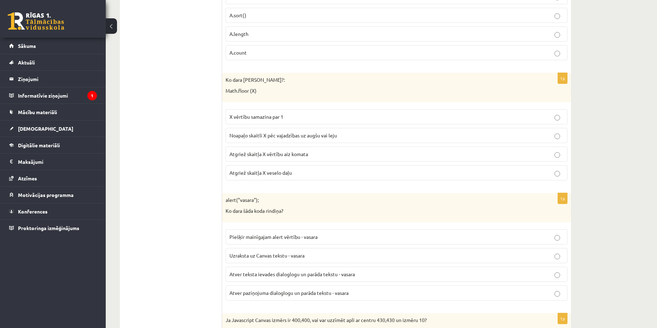
click at [242, 174] on span "Atgriež skaitļa X veselo daļu" at bounding box center [260, 172] width 62 height 6
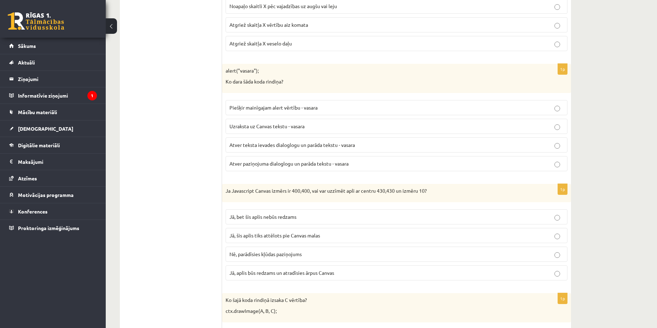
scroll to position [1163, 0]
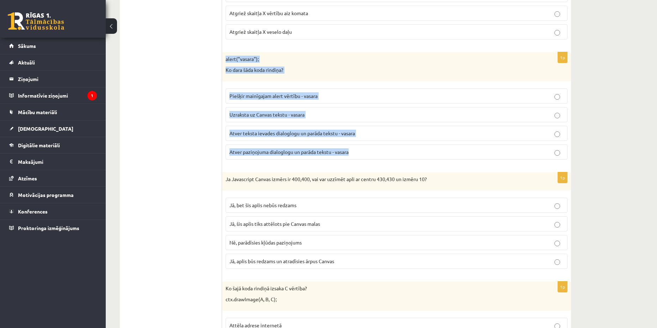
copy div "alert("vasara"); Ko dara šāda koda rindiņa? Piešķir mainīgajam alert vērtību - …"
drag, startPoint x: 225, startPoint y: 55, endPoint x: 350, endPoint y: 156, distance: 160.9
click at [350, 156] on div "1p alert("vasara"); Ko dara šāda koda rindiņa? Piešķir mainīgajam alert vērtību…" at bounding box center [396, 108] width 349 height 113
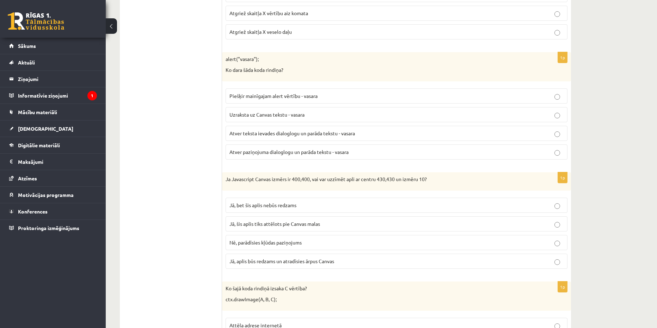
click at [276, 155] on p "Atver paziņojuma dialoglogu un parāda tekstu - vasara" at bounding box center [396, 151] width 334 height 7
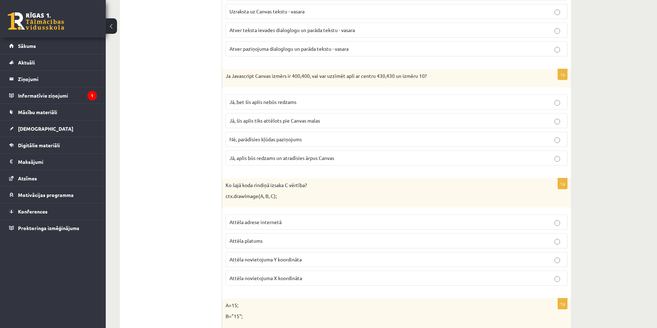
scroll to position [1268, 0]
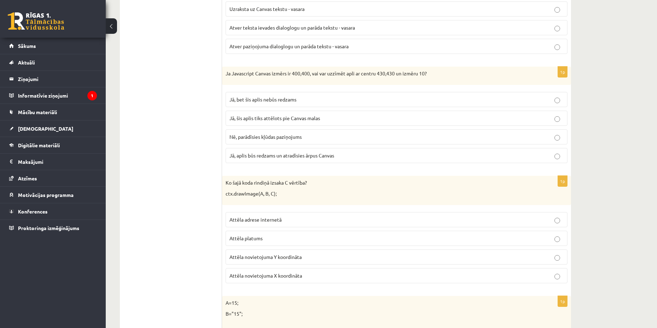
click at [242, 126] on fieldset "Jā, bet šis aplis nebūs redzams Jā, šis aplis tiks attēlots pie Canvas malas Nē…" at bounding box center [396, 126] width 342 height 77
click at [242, 140] on span "Nē, parādīsies kļūdas paziņojums" at bounding box center [265, 137] width 72 height 6
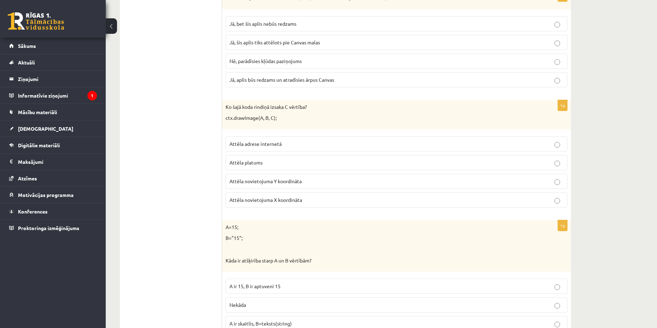
scroll to position [1374, 0]
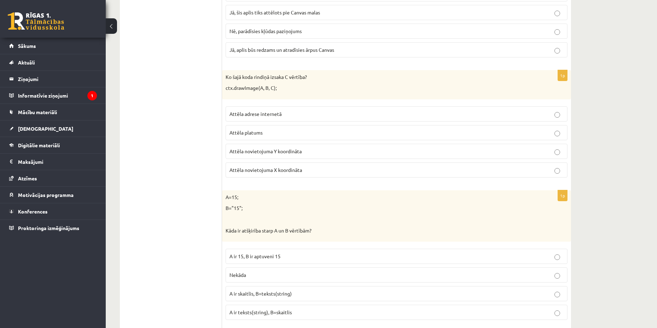
click at [248, 135] on span "Attēla platums" at bounding box center [245, 132] width 33 height 6
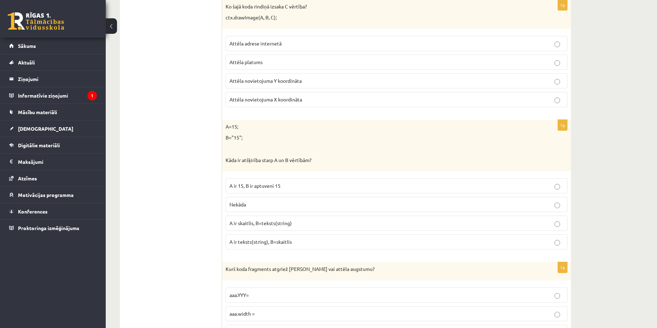
click at [237, 186] on span "A ir 15, B ir aptuveni 15" at bounding box center [254, 185] width 51 height 6
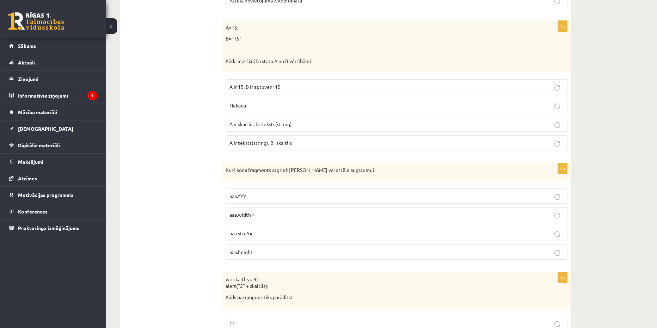
scroll to position [1550, 0]
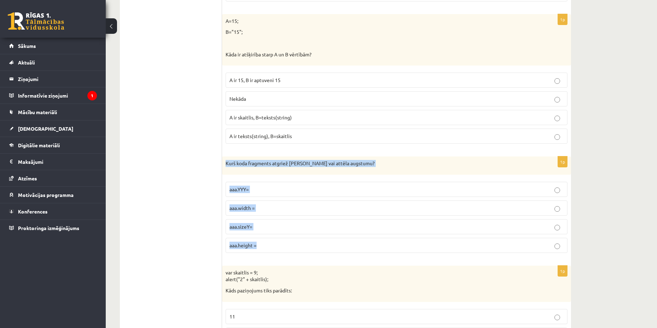
copy div "Kurš koda fragments atgriež Canvas vai attēla augstumu? aaa.YYY= aaa.width = aa…"
drag, startPoint x: 223, startPoint y: 162, endPoint x: 268, endPoint y: 240, distance: 90.2
click at [268, 240] on div "1p Kurš koda fragments atgriež Canvas vai attēla augstumu? aaa.YYY= aaa.width =…" at bounding box center [396, 207] width 349 height 102
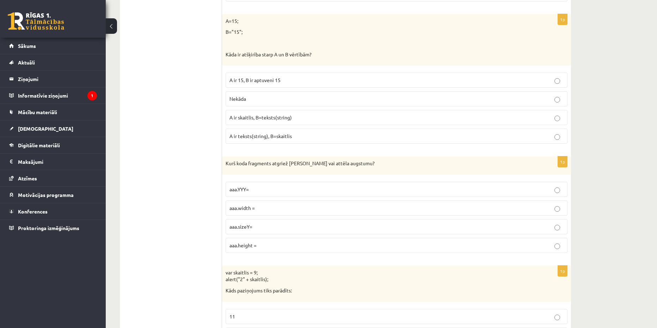
click at [237, 248] on span "aaa.height =" at bounding box center [242, 245] width 27 height 6
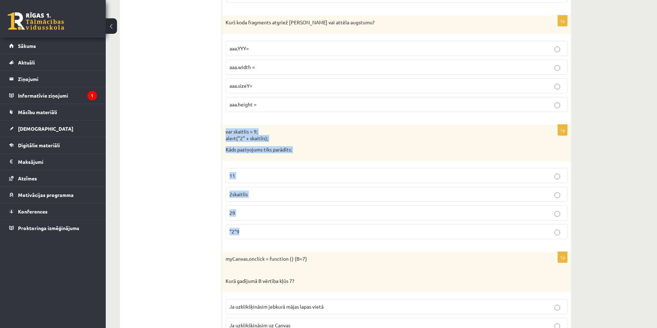
drag, startPoint x: 225, startPoint y: 135, endPoint x: 264, endPoint y: 233, distance: 105.0
click at [264, 233] on div "1p var skaitlis = 9; alert("2" + skaitlis); Kāds paziņojums tiks parādīts: 11 2…" at bounding box center [396, 185] width 349 height 120
click at [187, 175] on ul "Tests Izvērtējums!" at bounding box center [174, 281] width 95 height 3671
click at [232, 218] on label "29" at bounding box center [396, 212] width 342 height 15
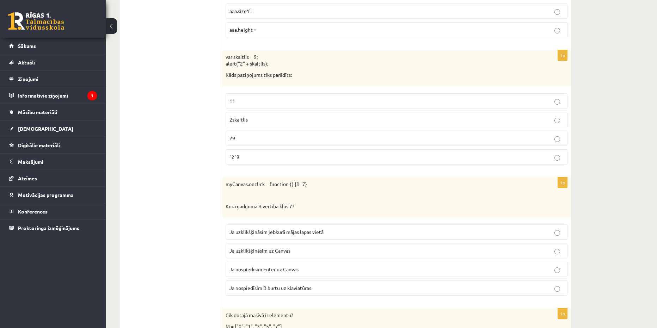
scroll to position [1797, 0]
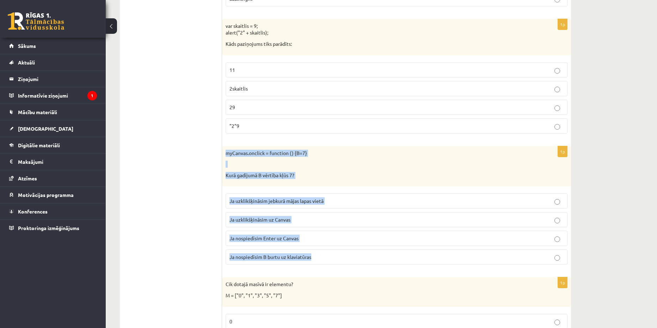
drag, startPoint x: 226, startPoint y: 154, endPoint x: 318, endPoint y: 260, distance: 140.6
click at [318, 260] on div "1p myCanvas.onclick = function () {B=7} Kurā gadījumā B vērtība kļūs 7? Ja uzkl…" at bounding box center [396, 208] width 349 height 124
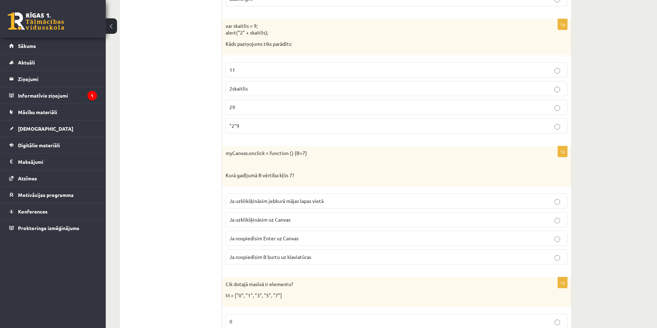
click at [187, 164] on ul "Tests Izvērtējums!" at bounding box center [174, 175] width 95 height 3671
drag, startPoint x: 248, startPoint y: 226, endPoint x: 249, endPoint y: 218, distance: 8.2
click at [248, 225] on label "Ja uzklikšķināsim uz Canvas" at bounding box center [396, 219] width 342 height 15
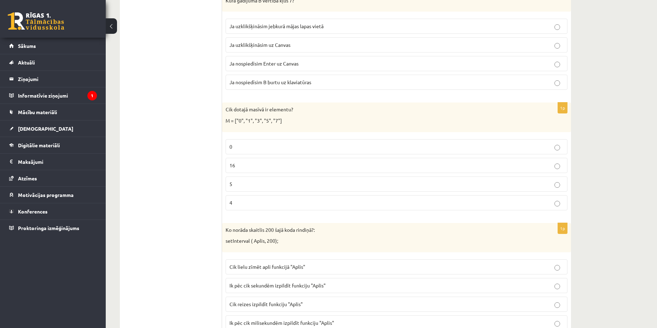
scroll to position [1973, 0]
drag, startPoint x: 231, startPoint y: 116, endPoint x: 258, endPoint y: 159, distance: 49.9
click at [258, 159] on div "**********" at bounding box center [345, -1] width 451 height 3685
click at [212, 119] on ul "Tests Izvērtējums!" at bounding box center [174, -1] width 95 height 3671
click at [227, 108] on p "Cik dotajā masīvā ir elementu?" at bounding box center [378, 108] width 307 height 7
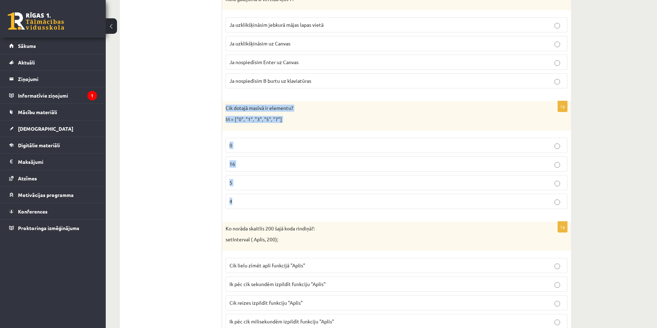
drag, startPoint x: 226, startPoint y: 107, endPoint x: 263, endPoint y: 196, distance: 95.5
click at [263, 196] on div "1p Cik dotajā masīvā ir elementu? M = ["0", "1", "3", "5", "7"] 0 16 5 4" at bounding box center [396, 157] width 349 height 113
click at [229, 146] on span "0" at bounding box center [230, 145] width 3 height 6
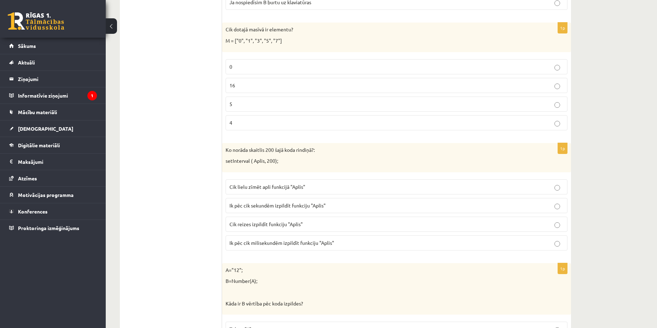
scroll to position [2079, 0]
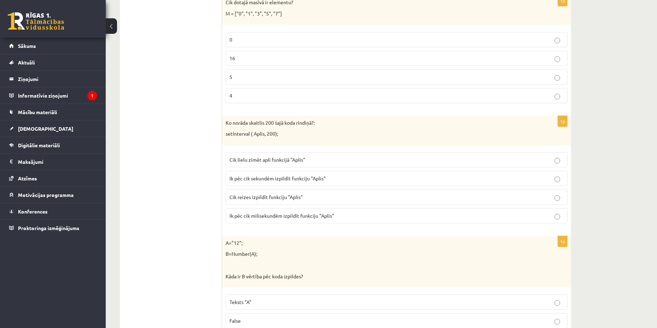
drag, startPoint x: 222, startPoint y: 124, endPoint x: 250, endPoint y: 161, distance: 47.2
click at [241, 151] on fieldset "Cik lielu zīmēt apli funkcijā "Aplis" Ik pēc cik sekundēm izpildīt funkciju "Ap…" at bounding box center [396, 187] width 342 height 77
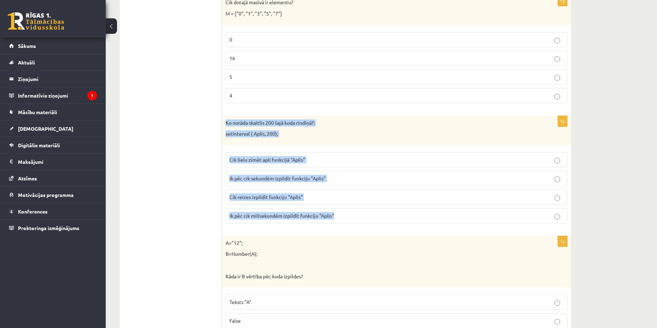
drag, startPoint x: 225, startPoint y: 122, endPoint x: 333, endPoint y: 218, distance: 144.7
click at [333, 218] on div "1p Ko norāda skaitlis 200 šajā koda rindiņā?: setInterval ( Aplis, 200); Cik li…" at bounding box center [396, 172] width 349 height 113
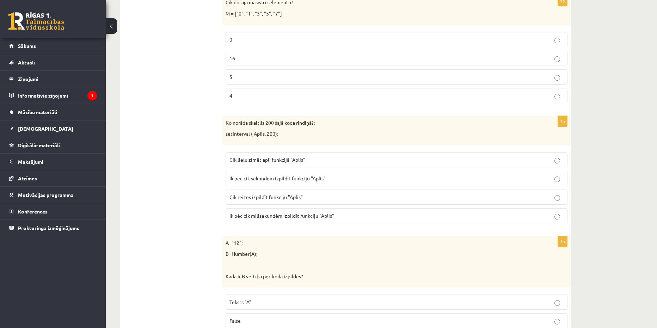
click at [248, 178] on span "Ik pēc cik sekundēm izpildīt funkciju "Aplis"" at bounding box center [277, 178] width 96 height 6
click at [288, 215] on span "Ik pēc cik milisekundēm izpildīt funkciju "Aplis"" at bounding box center [281, 215] width 105 height 6
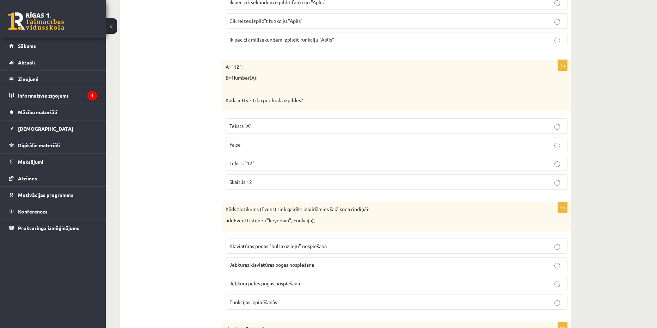
click at [240, 167] on p "Teksts "12"" at bounding box center [396, 163] width 334 height 7
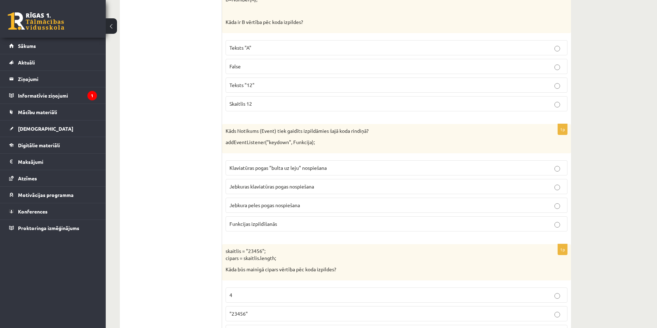
scroll to position [2360, 0]
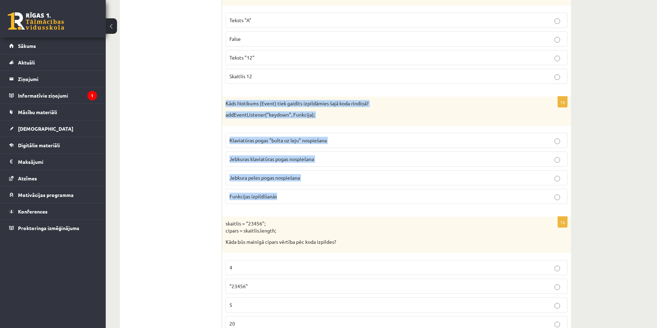
drag, startPoint x: 226, startPoint y: 103, endPoint x: 285, endPoint y: 194, distance: 108.9
click at [285, 194] on div "1p Kāds Notikums (Event) tiek gaidīts izpildāmies šajā koda rindiņā? addEventLi…" at bounding box center [396, 153] width 349 height 113
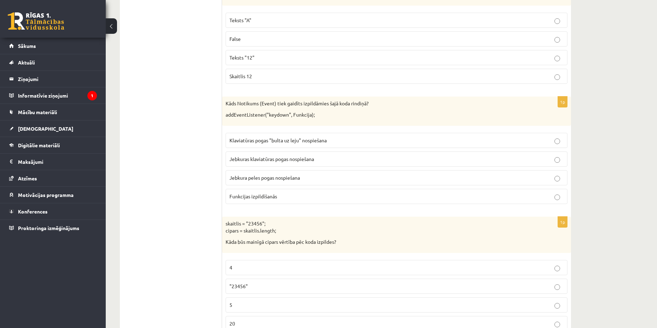
click at [235, 159] on span "Jebkuras klaviatūras pogas nospiešana" at bounding box center [271, 159] width 85 height 6
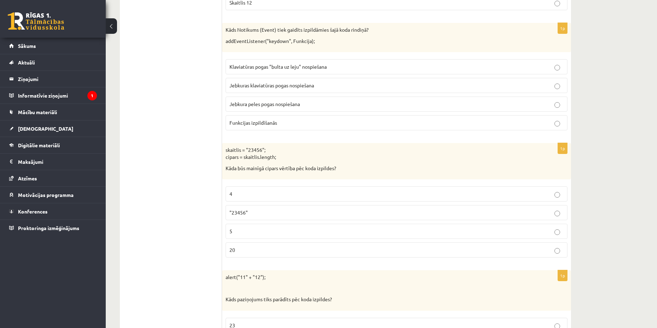
scroll to position [2466, 0]
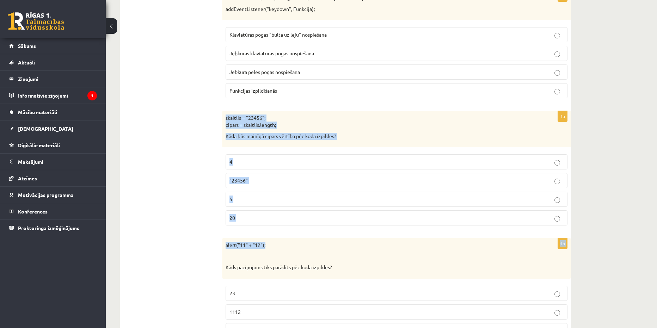
drag, startPoint x: 228, startPoint y: 122, endPoint x: 276, endPoint y: 235, distance: 122.5
click at [230, 202] on span "5" at bounding box center [230, 199] width 3 height 6
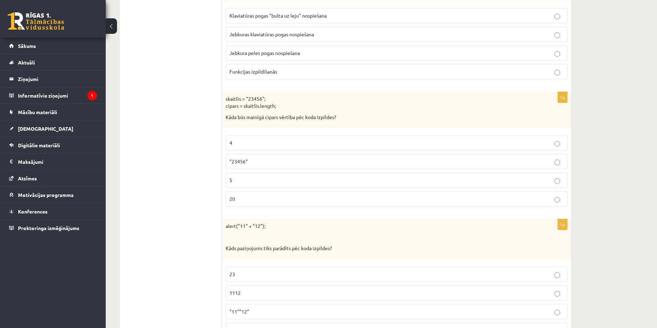
scroll to position [2572, 0]
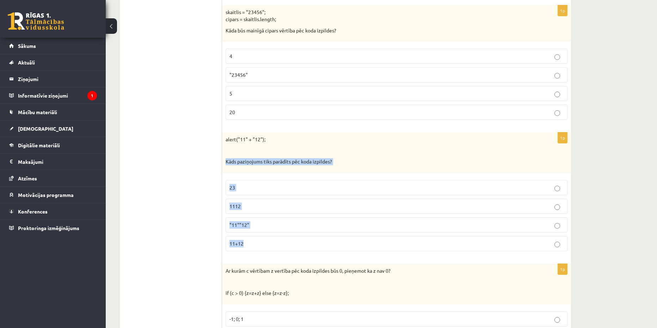
drag, startPoint x: 224, startPoint y: 161, endPoint x: 266, endPoint y: 242, distance: 91.2
click at [266, 242] on div "1p alert("11" + "12"); Kāds paziņojums tiks parādīts pēc koda izpildes? 23 1112…" at bounding box center [396, 194] width 349 height 124
click at [224, 147] on div "alert("11" + "12"); Kāds paziņojums tiks parādīts pēc koda izpildes?" at bounding box center [396, 152] width 349 height 41
drag, startPoint x: 225, startPoint y: 137, endPoint x: 266, endPoint y: 245, distance: 115.2
click at [266, 245] on div "1p alert("11" + "12"); Kāds paziņojums tiks parādīts pēc koda izpildes? 23 1112…" at bounding box center [396, 194] width 349 height 124
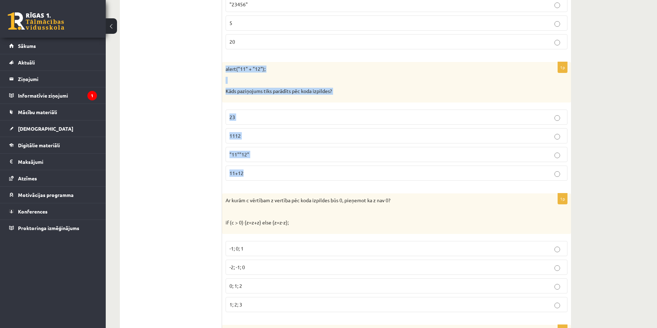
click at [234, 137] on span "1112" at bounding box center [234, 135] width 11 height 6
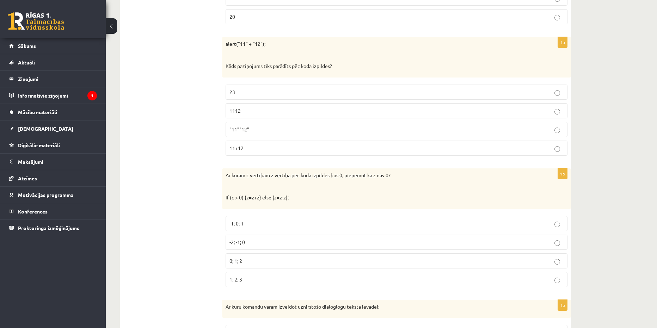
scroll to position [2713, 0]
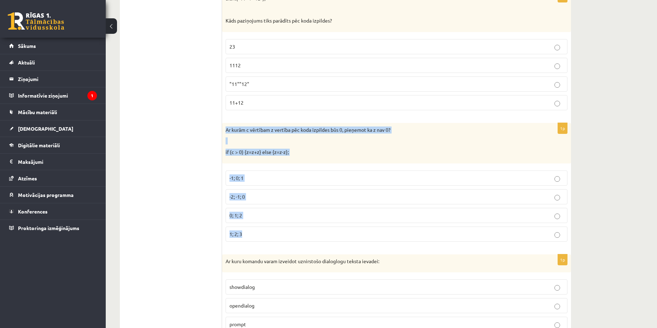
drag, startPoint x: 224, startPoint y: 131, endPoint x: 267, endPoint y: 225, distance: 103.7
click at [267, 225] on div "1p Ar kurām c vērtībam z vertība pēc koda izpildes būs 0, pieņemot ka z nav 0? …" at bounding box center [396, 185] width 349 height 124
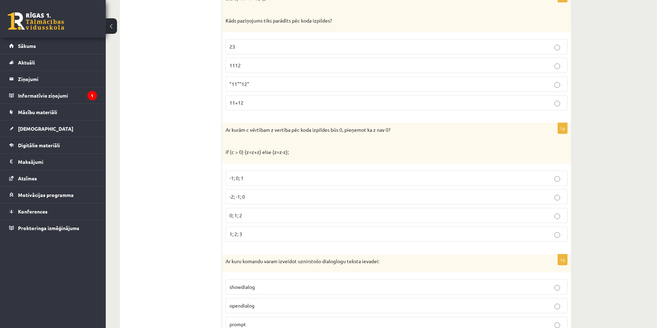
click at [244, 216] on p "0; 1; 2" at bounding box center [396, 215] width 334 height 7
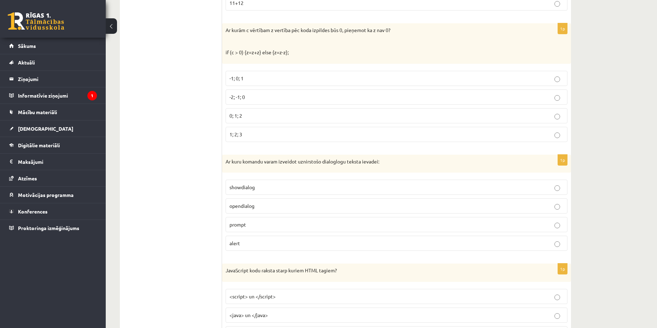
scroll to position [2818, 0]
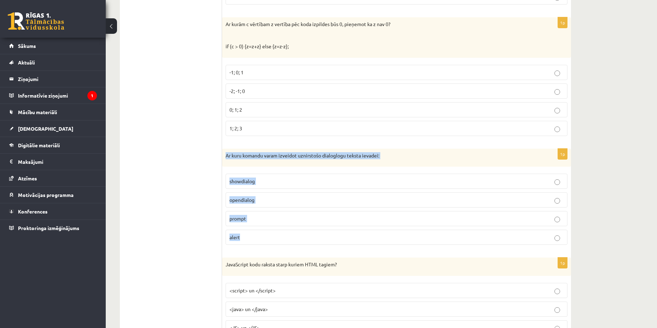
drag, startPoint x: 225, startPoint y: 152, endPoint x: 248, endPoint y: 234, distance: 85.8
click at [248, 234] on div "1p Ar kuru komandu varam izveidot uznirstošo dialoglogu teksta ievadei: showdia…" at bounding box center [396, 200] width 349 height 102
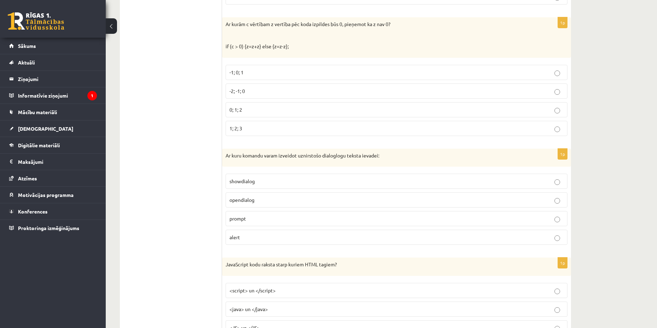
click at [233, 221] on span "prompt" at bounding box center [237, 218] width 17 height 6
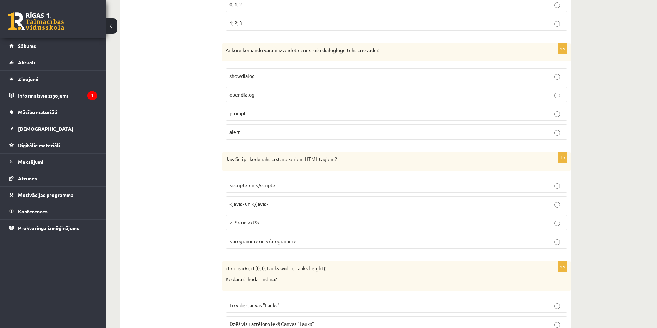
scroll to position [2924, 0]
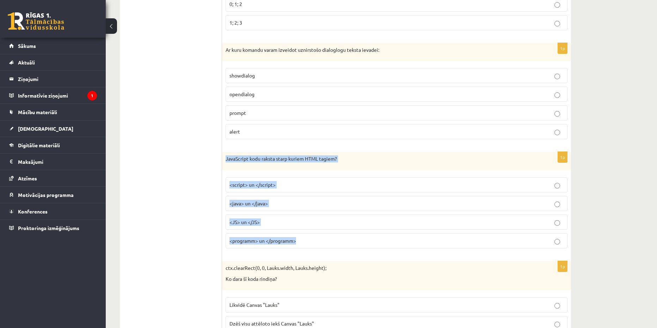
drag, startPoint x: 222, startPoint y: 159, endPoint x: 298, endPoint y: 243, distance: 113.0
click at [298, 243] on div "1p JavaScript kodu raksta starp kuriem HTML tagiem? <script> un </script> <java…" at bounding box center [396, 203] width 349 height 102
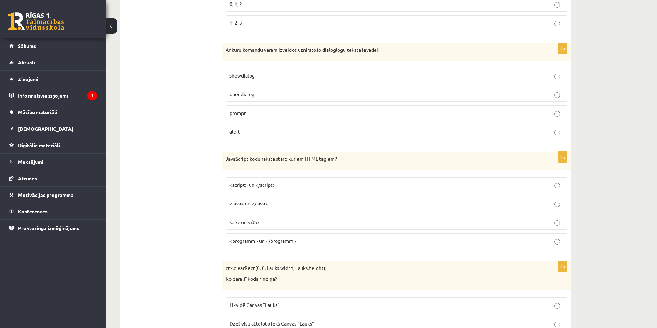
click at [233, 190] on label "<script> un </script>" at bounding box center [396, 184] width 342 height 15
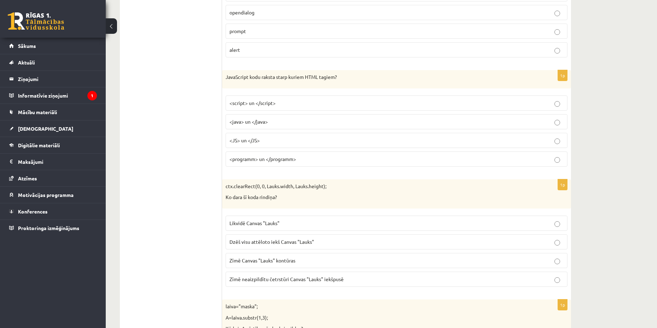
scroll to position [3065, 0]
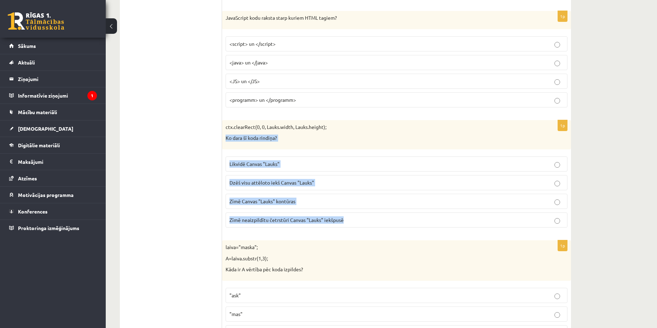
drag, startPoint x: 232, startPoint y: 147, endPoint x: 343, endPoint y: 226, distance: 136.0
click at [343, 226] on div "1p ctx.clearRect(0, 0, Lauks.width, Lauks.height); Ko dara šī koda rindiņa? Lik…" at bounding box center [396, 176] width 349 height 113
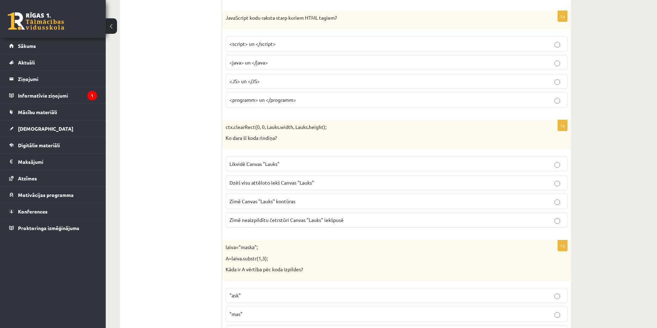
click at [252, 183] on span "Dzēš visu attēloto iekš Canvas "Lauks"" at bounding box center [271, 182] width 85 height 6
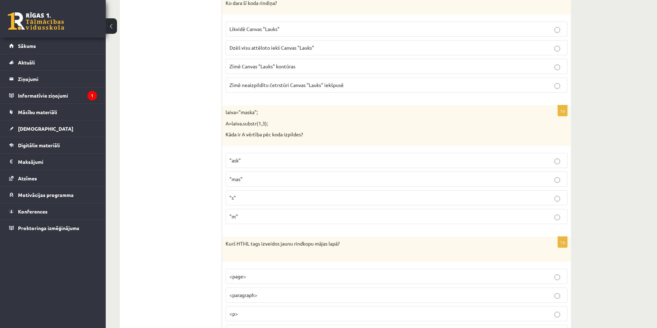
scroll to position [3206, 0]
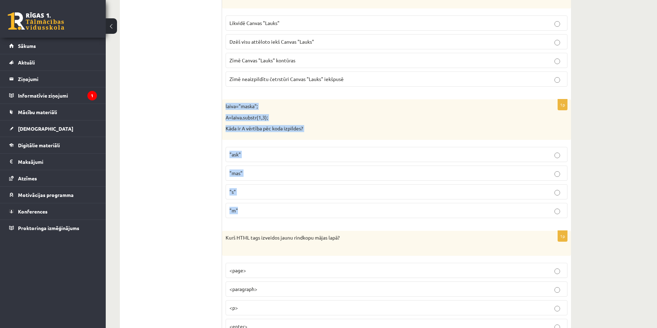
drag, startPoint x: 224, startPoint y: 109, endPoint x: 254, endPoint y: 202, distance: 97.4
click at [254, 202] on div "1p laiva="maska"; A=laiva.substr(1,3); Kāda ir A vērtība pēc koda izpildes? "as…" at bounding box center [396, 161] width 349 height 124
click at [231, 157] on span ""ask"" at bounding box center [234, 154] width 11 height 6
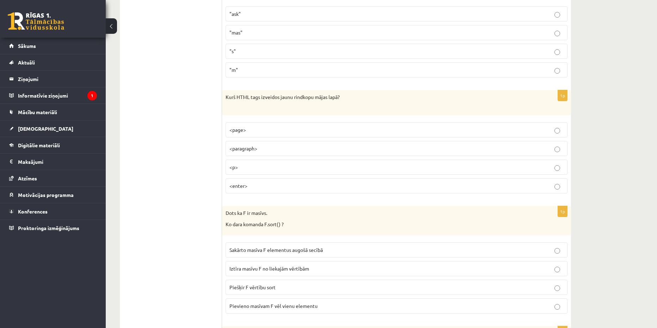
scroll to position [3347, 0]
drag, startPoint x: 231, startPoint y: 107, endPoint x: 264, endPoint y: 189, distance: 88.3
click at [264, 189] on div "1p Kurš HTML tags izveidos jaunu rindkopu mājas lapā? <page> <paragraph> <p> <e…" at bounding box center [396, 144] width 349 height 109
click at [228, 169] on label "<p>" at bounding box center [396, 166] width 342 height 15
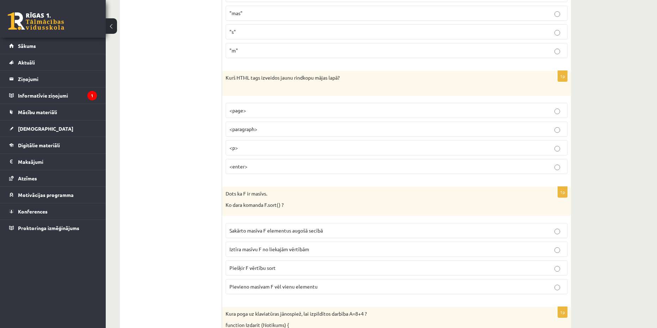
scroll to position [3502, 0]
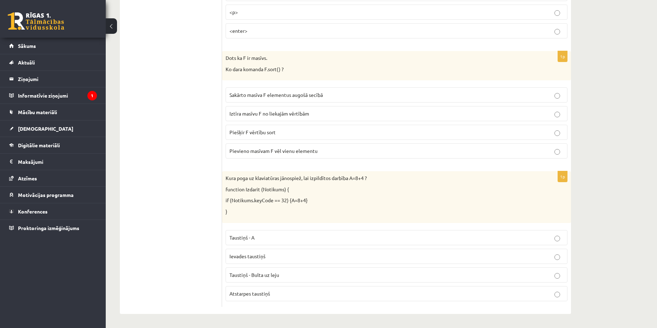
click at [260, 139] on label "Piešķir F vērtību sort" at bounding box center [396, 132] width 342 height 15
click at [292, 250] on label "Ievades taustiņš" at bounding box center [396, 256] width 342 height 15
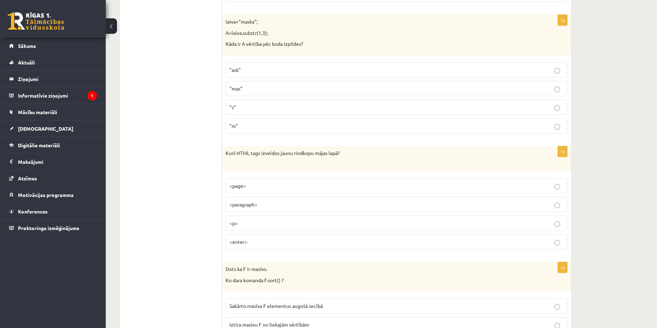
drag, startPoint x: 177, startPoint y: 151, endPoint x: 159, endPoint y: 9, distance: 143.1
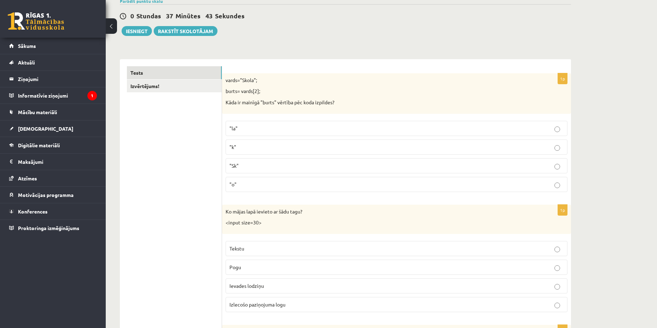
scroll to position [0, 0]
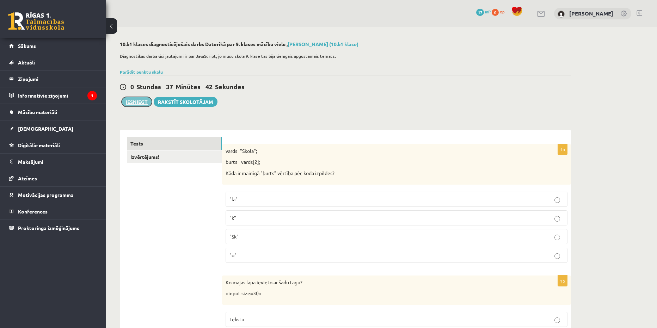
click at [144, 101] on button "Iesniegt" at bounding box center [137, 102] width 30 height 10
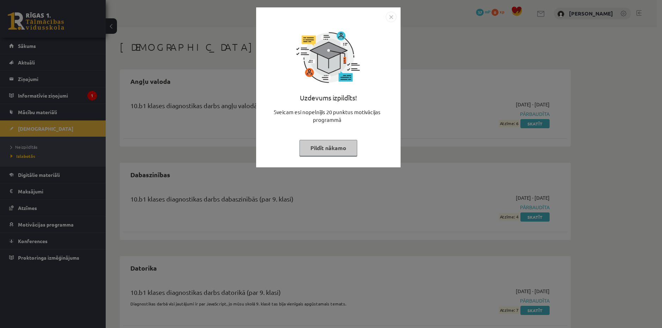
click at [324, 162] on div "Uzdevums izpildīts! Sveicam esi nopelnījis 20 punktus motivācijas programmā Pil…" at bounding box center [328, 92] width 136 height 141
click at [318, 154] on button "Pildīt nākamo" at bounding box center [328, 148] width 58 height 16
